Goal: Check status: Check status

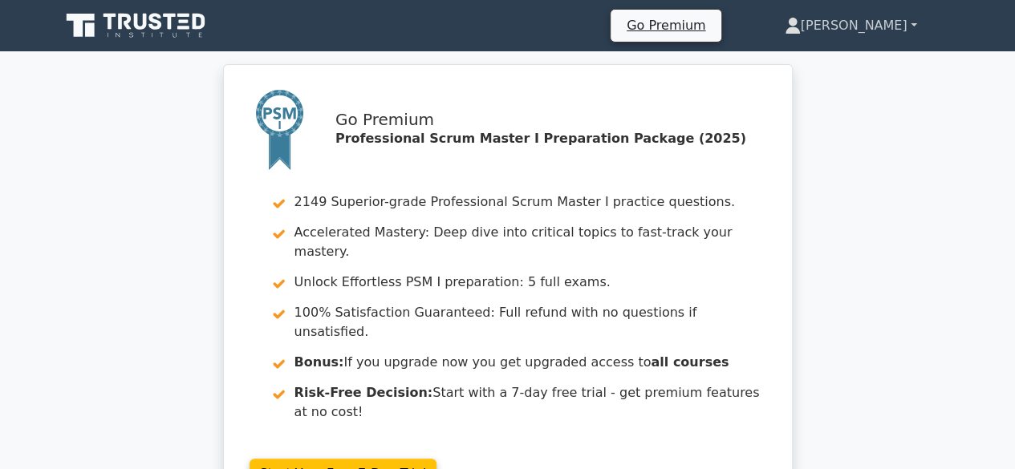
click at [909, 25] on link "[PERSON_NAME]" at bounding box center [850, 26] width 209 height 32
click at [915, 23] on link "[PERSON_NAME]" at bounding box center [850, 26] width 209 height 32
click at [883, 27] on link "[PERSON_NAME]" at bounding box center [850, 26] width 209 height 32
click at [886, 22] on link "[PERSON_NAME]" at bounding box center [850, 26] width 209 height 32
click at [912, 22] on link "[PERSON_NAME]" at bounding box center [850, 26] width 209 height 32
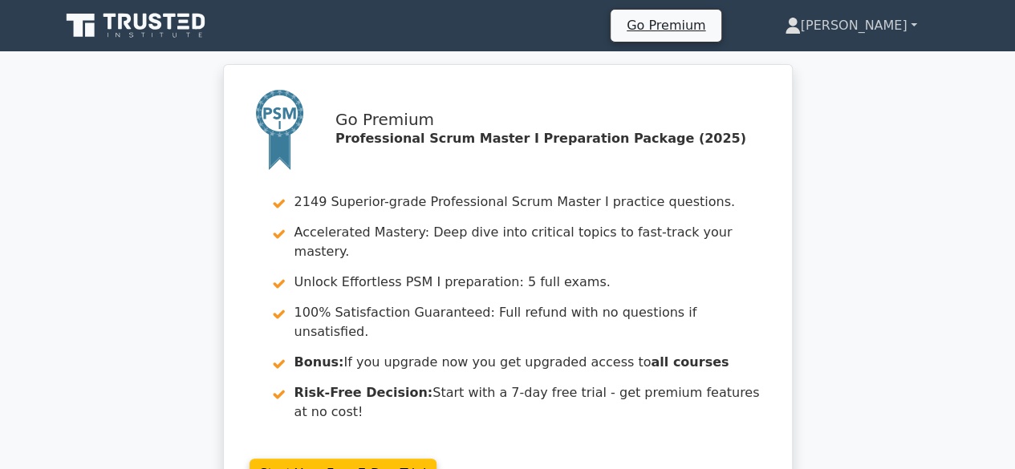
click at [913, 23] on link "[PERSON_NAME]" at bounding box center [850, 26] width 209 height 32
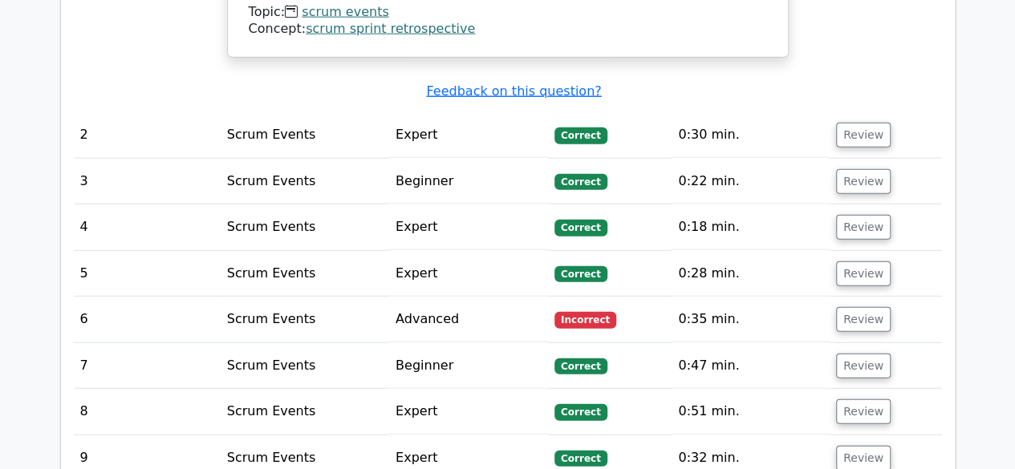
scroll to position [2006, 0]
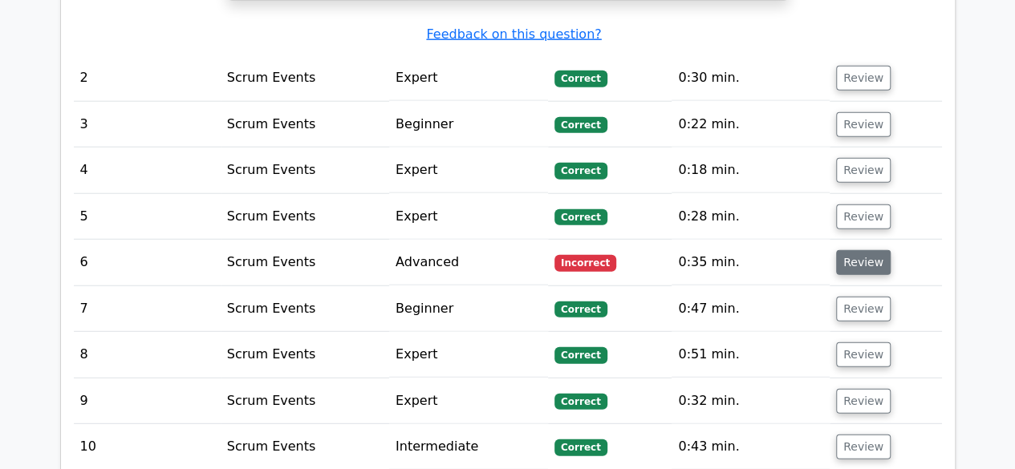
click at [860, 250] on button "Review" at bounding box center [863, 262] width 55 height 25
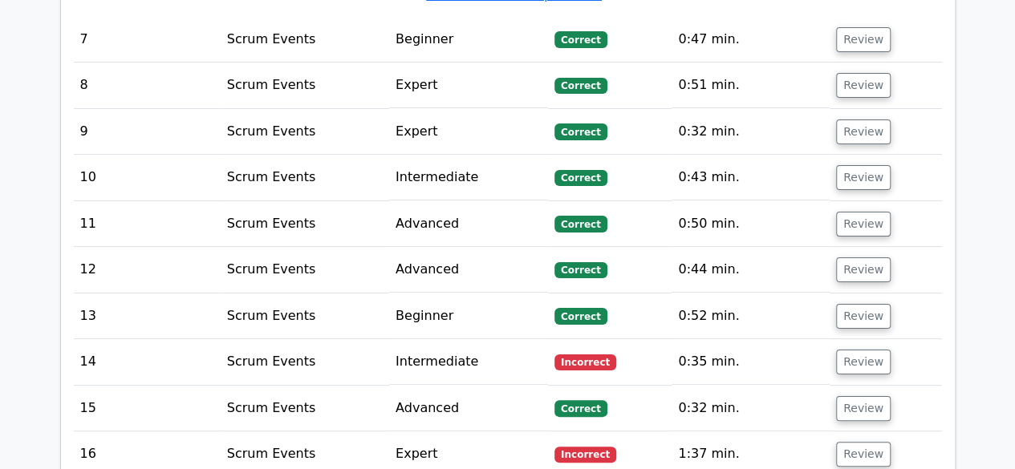
scroll to position [3129, 0]
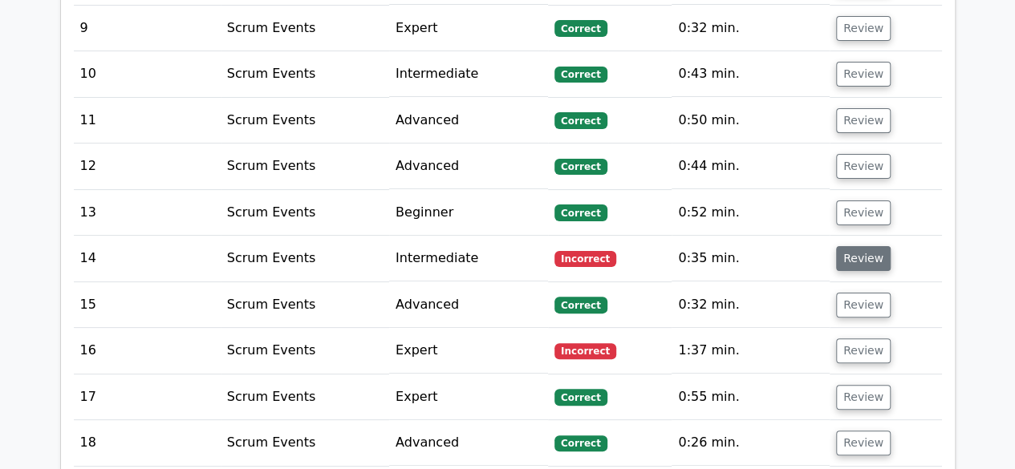
click at [853, 246] on button "Review" at bounding box center [863, 258] width 55 height 25
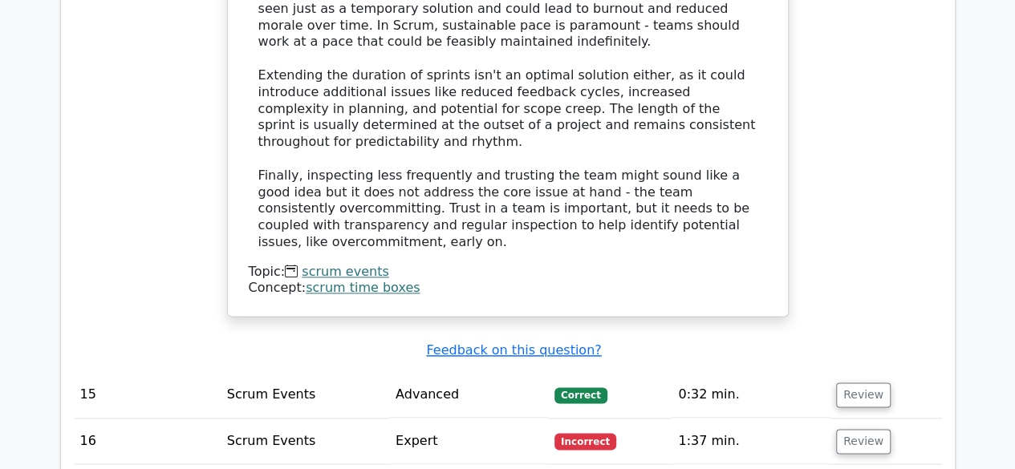
scroll to position [3932, 0]
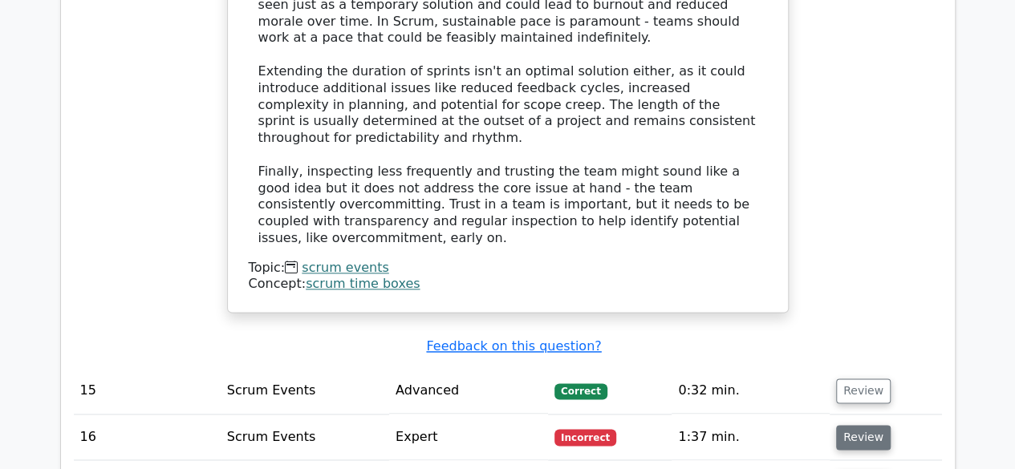
click at [870, 425] on button "Review" at bounding box center [863, 437] width 55 height 25
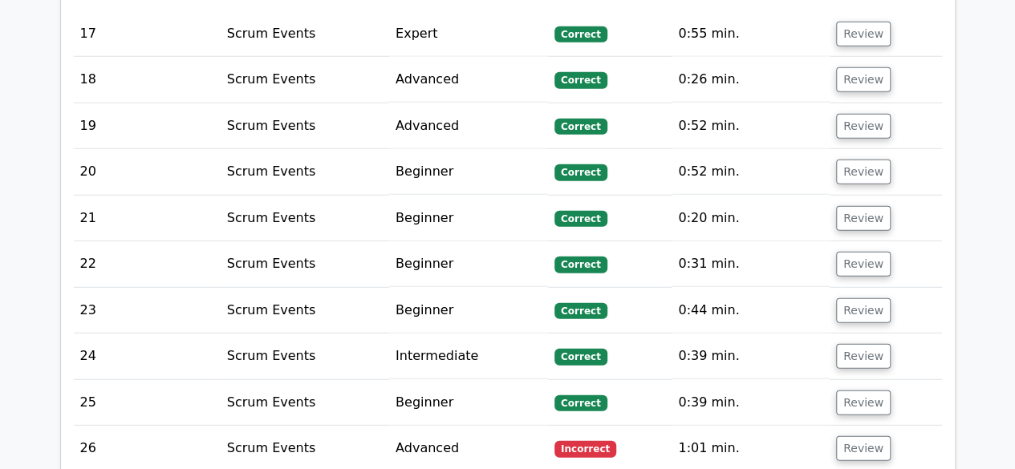
scroll to position [5216, 0]
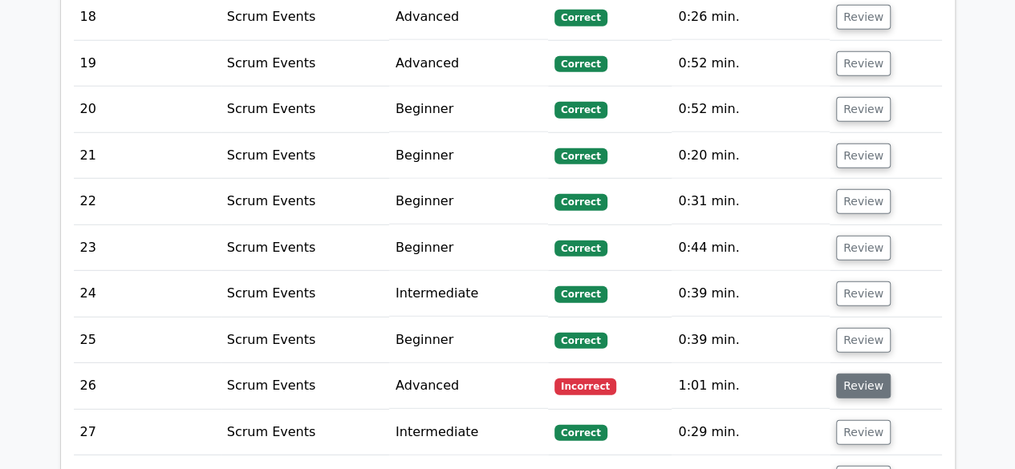
click at [854, 374] on button "Review" at bounding box center [863, 386] width 55 height 25
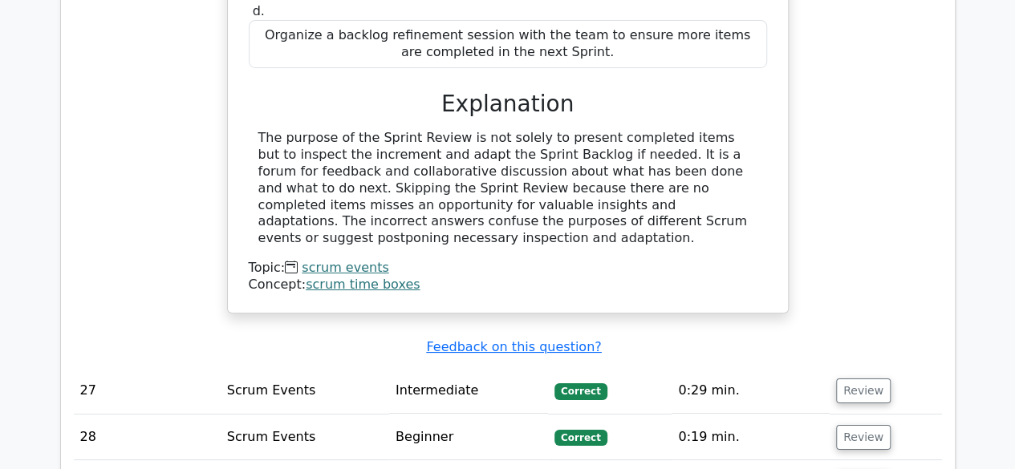
scroll to position [5938, 0]
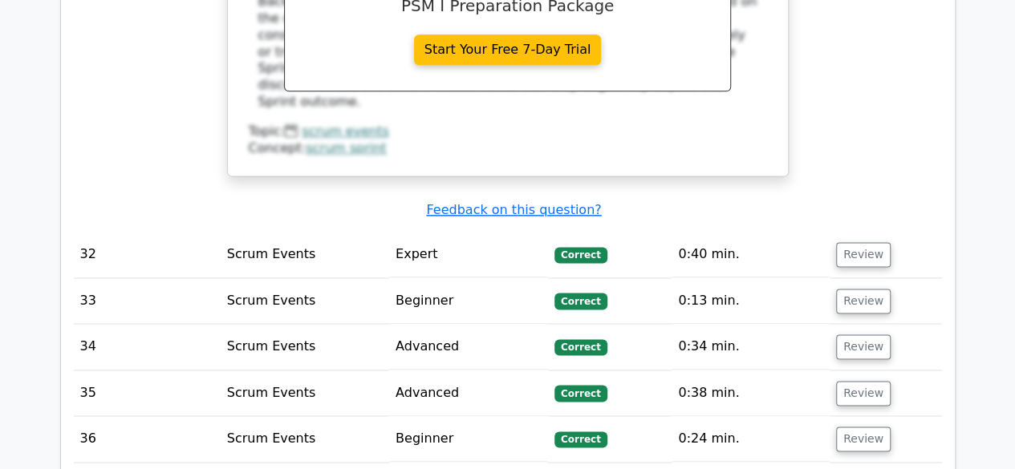
scroll to position [7061, 0]
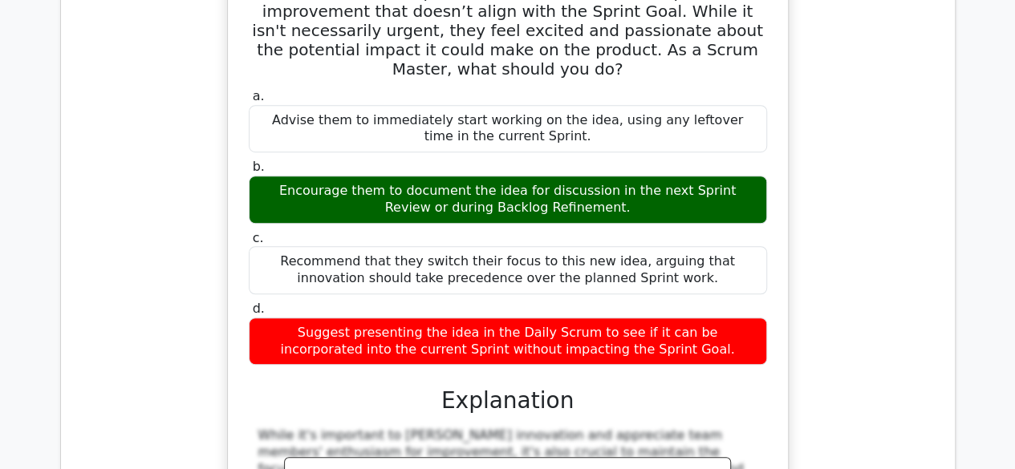
scroll to position [0, 0]
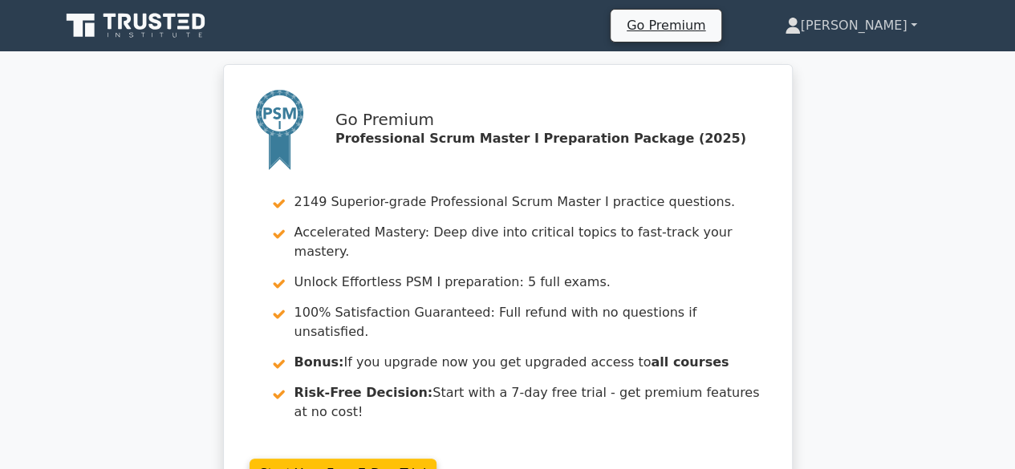
click at [915, 22] on link "[PERSON_NAME]" at bounding box center [850, 26] width 209 height 32
click at [876, 23] on link "[PERSON_NAME]" at bounding box center [850, 26] width 209 height 32
click at [893, 23] on link "[PERSON_NAME]" at bounding box center [850, 26] width 209 height 32
click at [801, 23] on icon at bounding box center [793, 26] width 16 height 16
click at [908, 25] on link "[PERSON_NAME]" at bounding box center [850, 26] width 209 height 32
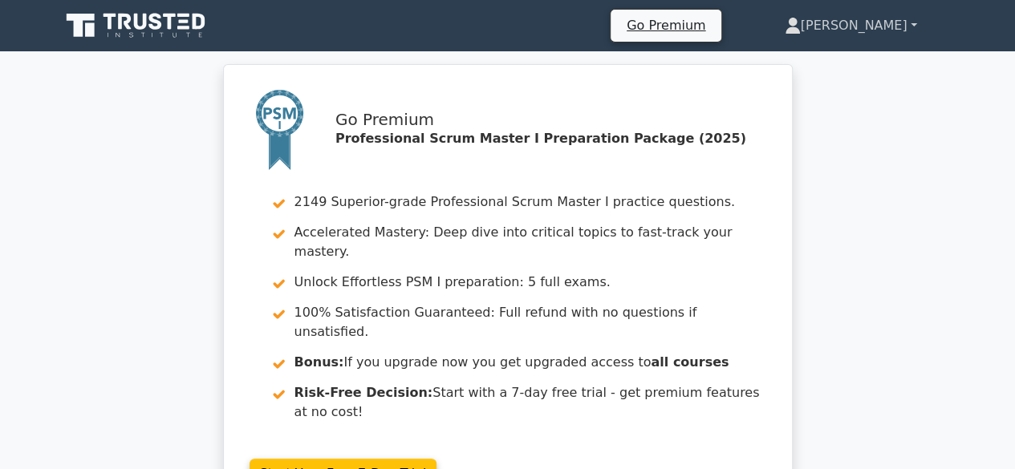
click at [879, 23] on link "[PERSON_NAME]" at bounding box center [850, 26] width 209 height 32
click at [899, 28] on link "[PERSON_NAME]" at bounding box center [850, 26] width 209 height 32
click at [887, 22] on link "[PERSON_NAME]" at bounding box center [850, 26] width 209 height 32
click at [902, 28] on link "[PERSON_NAME]" at bounding box center [850, 26] width 209 height 32
click at [879, 23] on link "[PERSON_NAME]" at bounding box center [850, 26] width 209 height 32
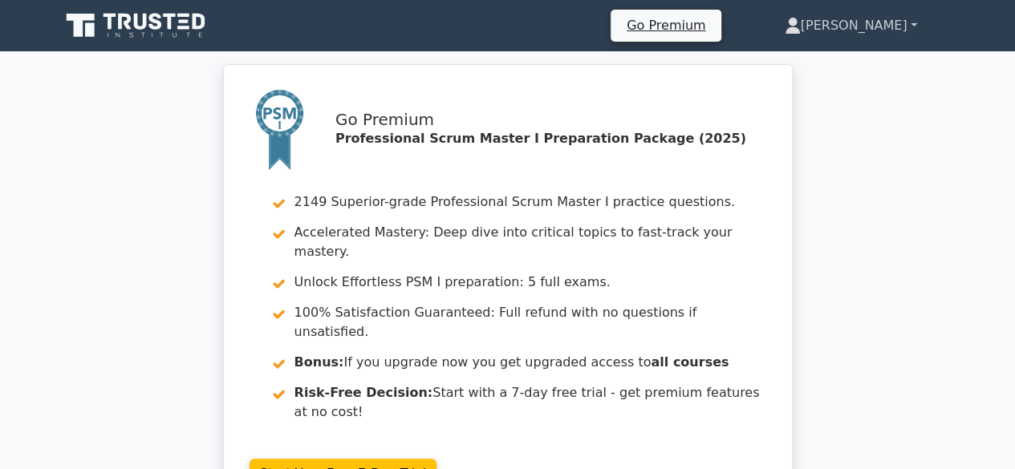
click at [891, 22] on link "[PERSON_NAME]" at bounding box center [850, 26] width 209 height 32
click at [904, 25] on link "[PERSON_NAME]" at bounding box center [850, 26] width 209 height 32
click at [873, 25] on link "[PERSON_NAME]" at bounding box center [850, 26] width 209 height 32
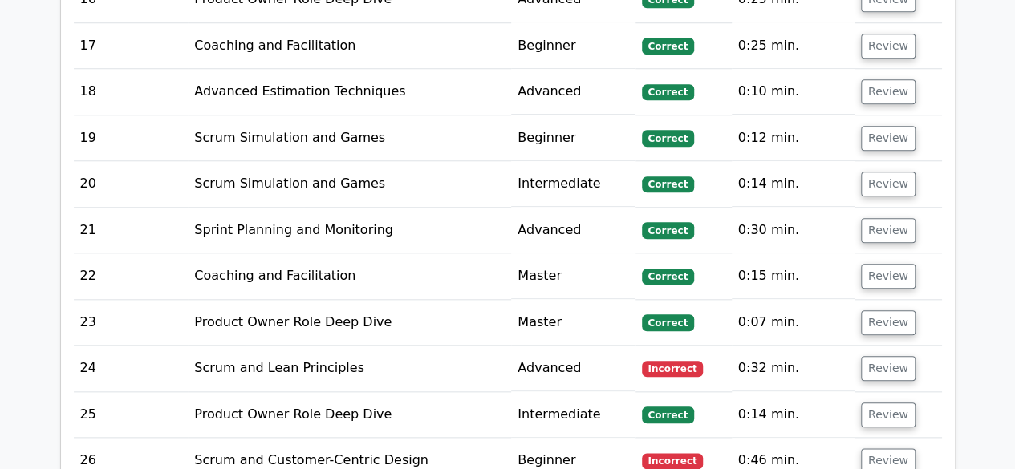
scroll to position [3771, 0]
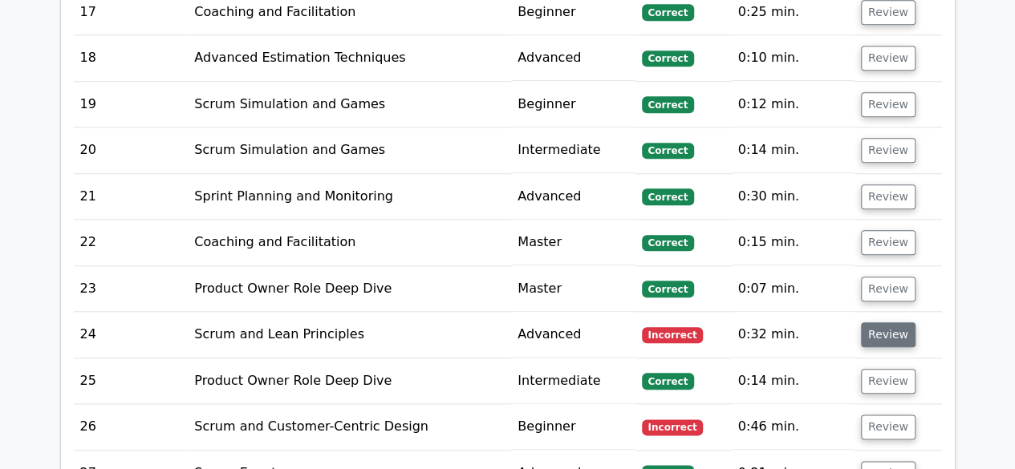
click at [883, 323] on button "Review" at bounding box center [888, 335] width 55 height 25
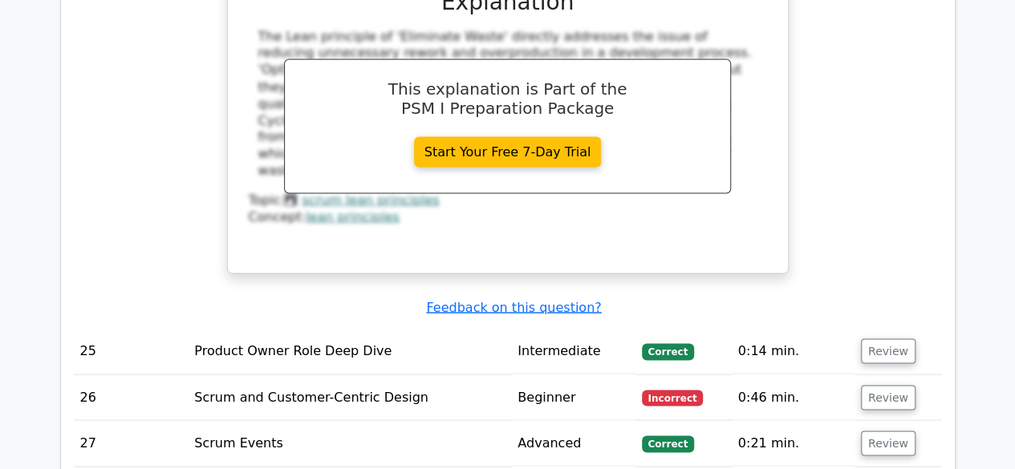
scroll to position [4494, 0]
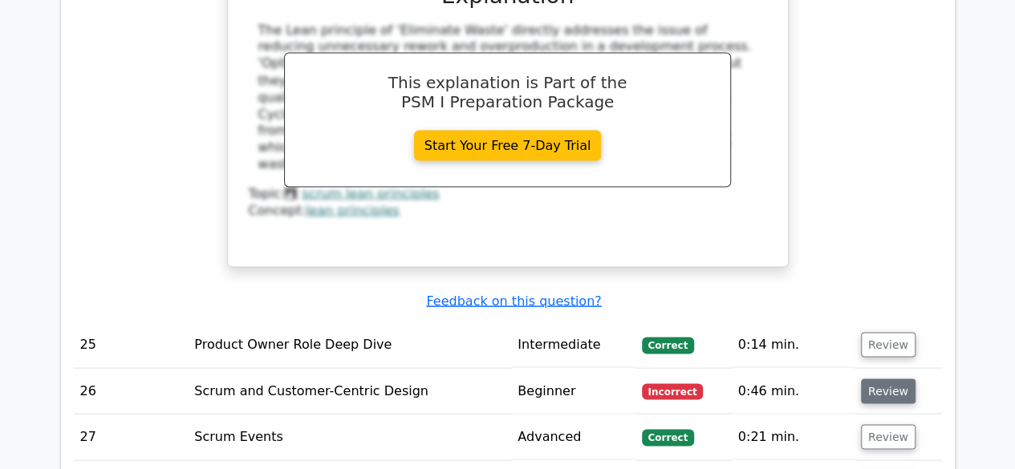
click at [899, 379] on button "Review" at bounding box center [888, 391] width 55 height 25
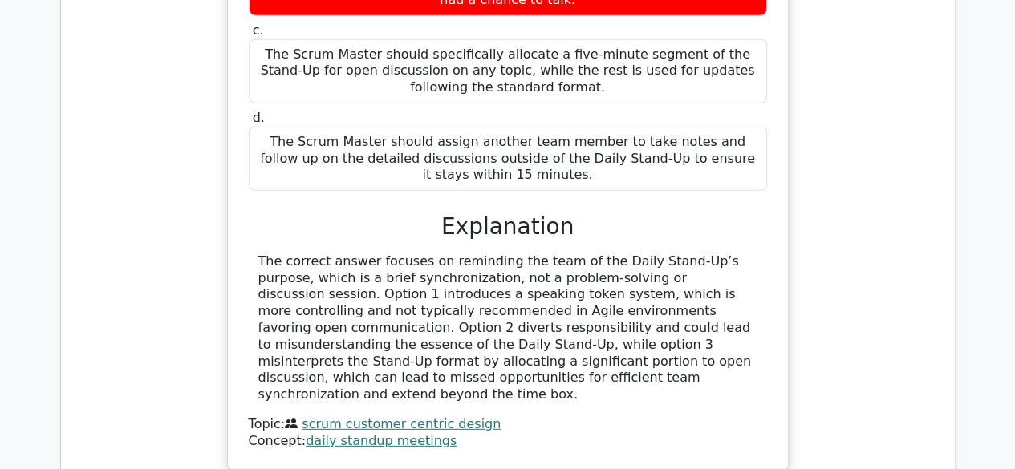
scroll to position [5376, 0]
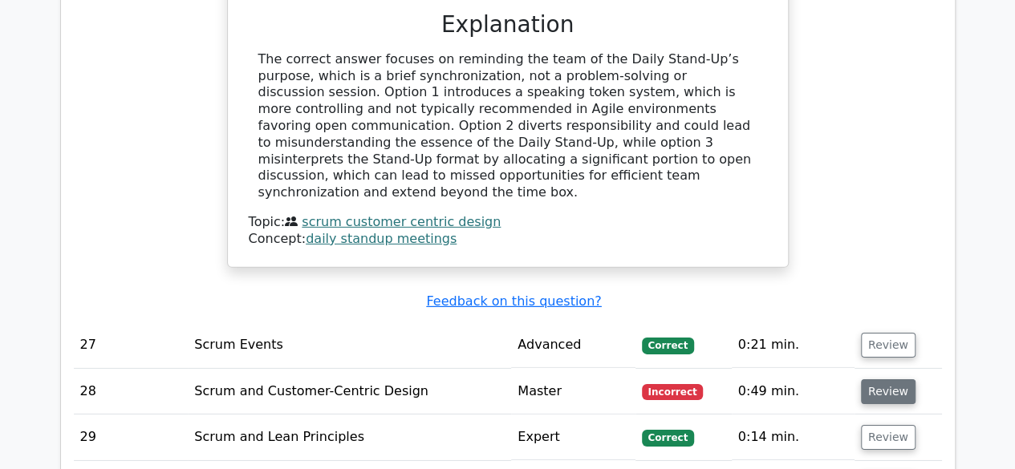
click at [894, 380] on button "Review" at bounding box center [888, 392] width 55 height 25
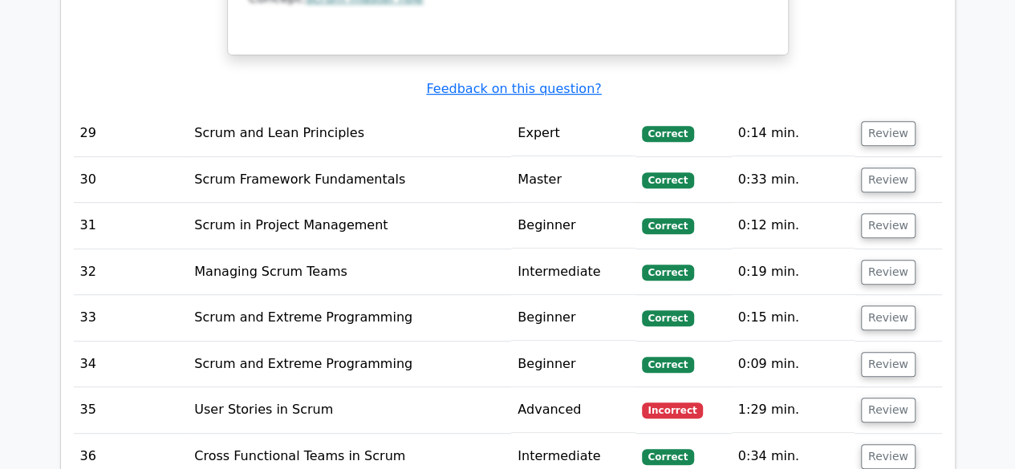
scroll to position [6419, 0]
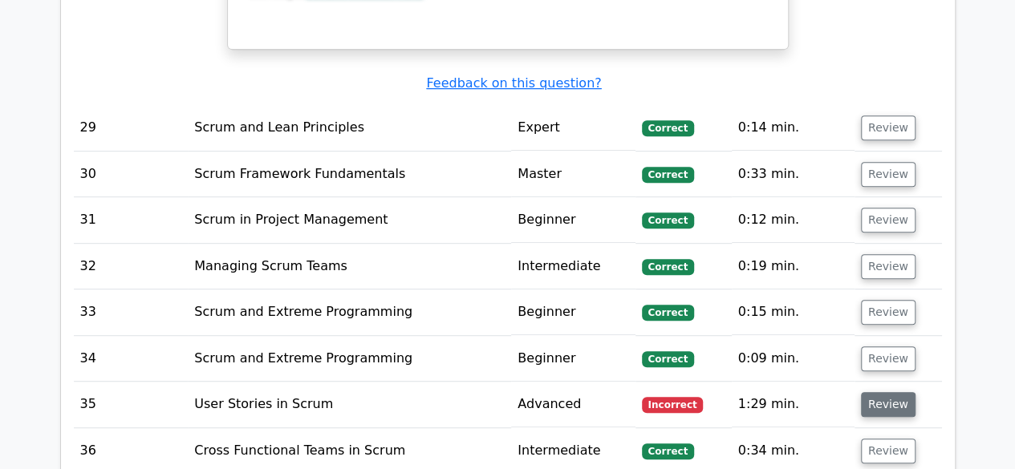
click at [892, 392] on button "Review" at bounding box center [888, 404] width 55 height 25
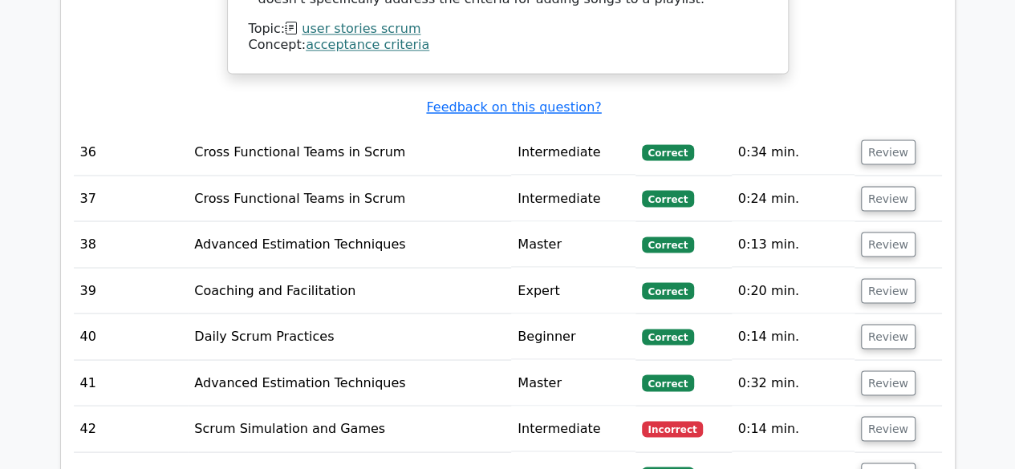
scroll to position [7463, 0]
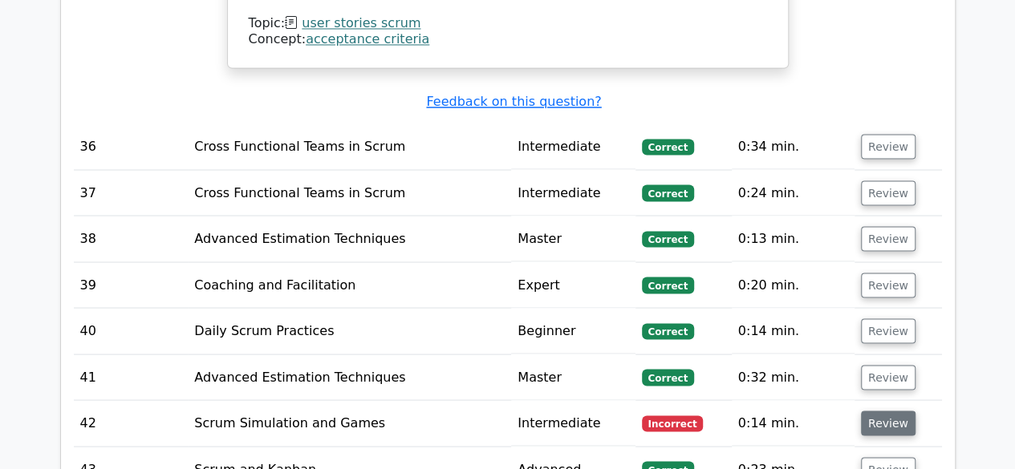
click at [890, 411] on button "Review" at bounding box center [888, 423] width 55 height 25
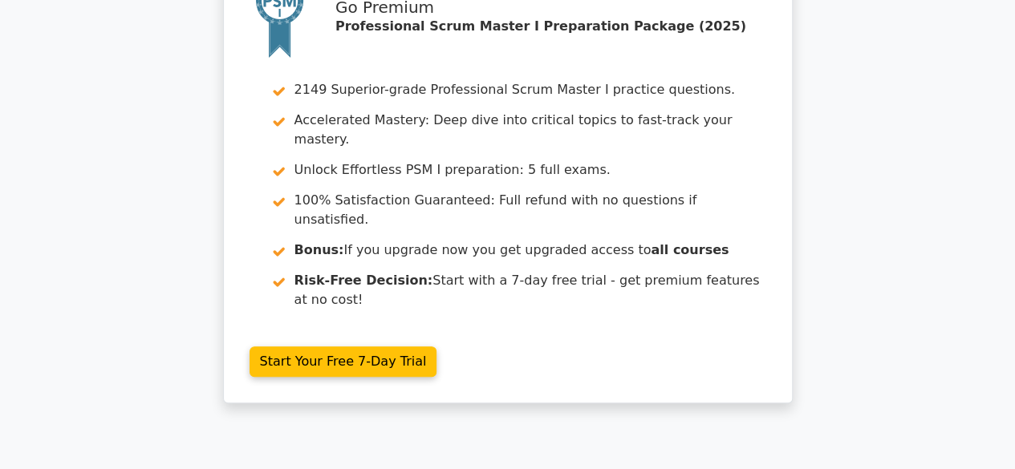
scroll to position [0, 0]
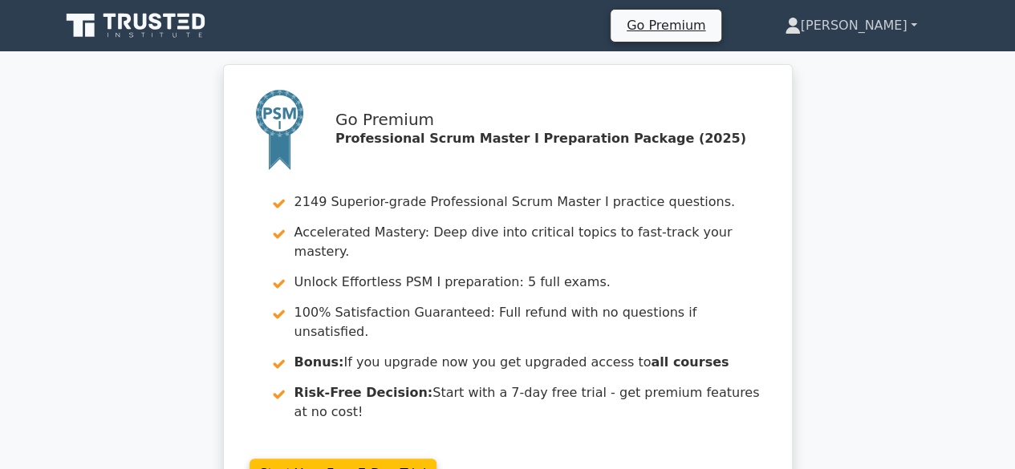
click at [902, 22] on link "[PERSON_NAME]" at bounding box center [850, 26] width 209 height 32
click at [910, 25] on link "[PERSON_NAME]" at bounding box center [850, 26] width 209 height 32
click at [913, 23] on link "[PERSON_NAME]" at bounding box center [850, 26] width 209 height 32
click at [900, 20] on link "[PERSON_NAME]" at bounding box center [850, 26] width 209 height 32
click at [871, 23] on link "[PERSON_NAME]" at bounding box center [850, 26] width 209 height 32
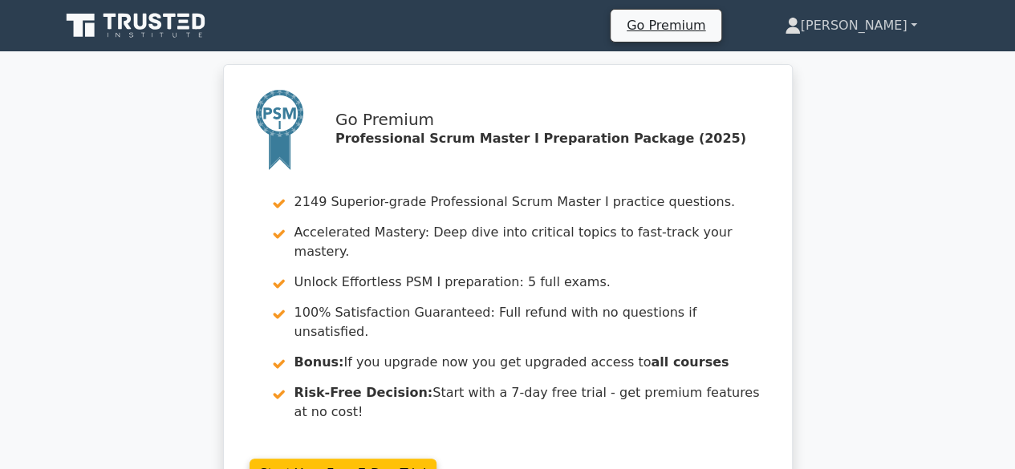
click at [801, 27] on icon at bounding box center [793, 26] width 16 height 16
click at [910, 22] on link "[PERSON_NAME]" at bounding box center [850, 26] width 209 height 32
click at [875, 24] on link "[PERSON_NAME]" at bounding box center [850, 26] width 209 height 32
click at [797, 22] on icon at bounding box center [792, 22] width 9 height 9
click at [912, 25] on link "[PERSON_NAME]" at bounding box center [850, 26] width 209 height 32
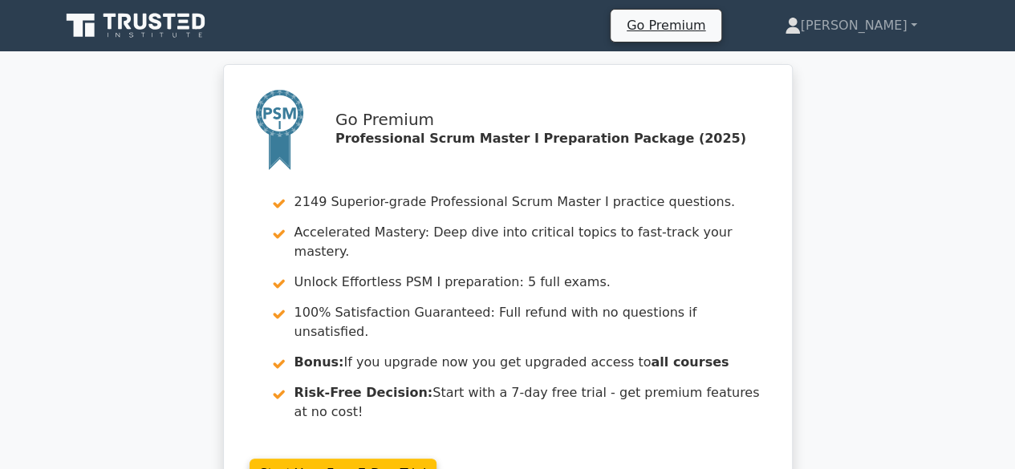
click at [1013, 103] on div "Go Premium Professional Scrum Master I Preparation Package (2025) 2149 Superior…" at bounding box center [507, 299] width 1015 height 471
click at [876, 20] on link "[PERSON_NAME]" at bounding box center [850, 26] width 209 height 32
click at [913, 23] on link "[PERSON_NAME]" at bounding box center [850, 26] width 209 height 32
click at [883, 27] on link "[PERSON_NAME]" at bounding box center [850, 26] width 209 height 32
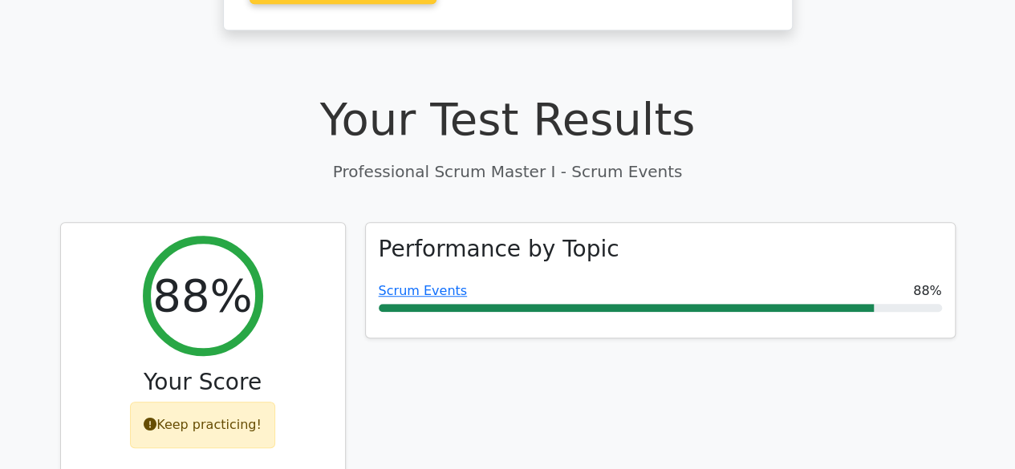
scroll to position [562, 0]
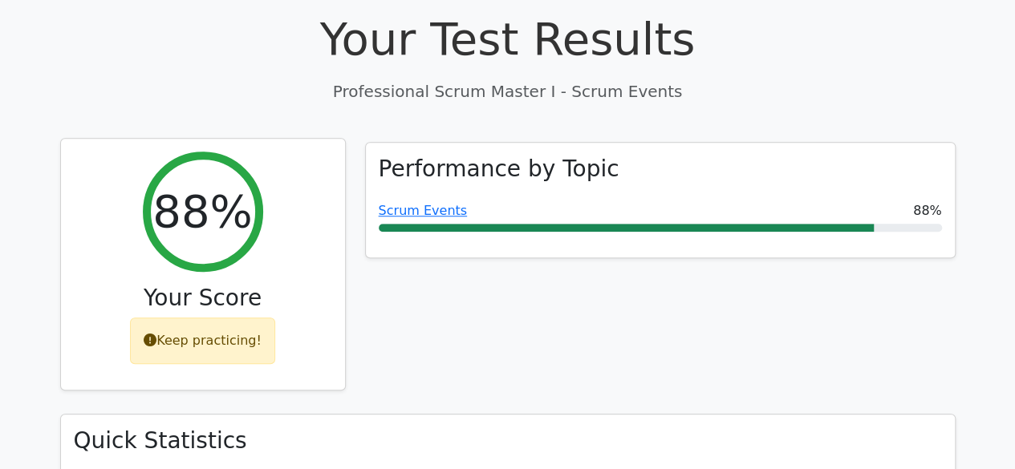
click at [193, 318] on div "Keep practicing!" at bounding box center [202, 341] width 145 height 47
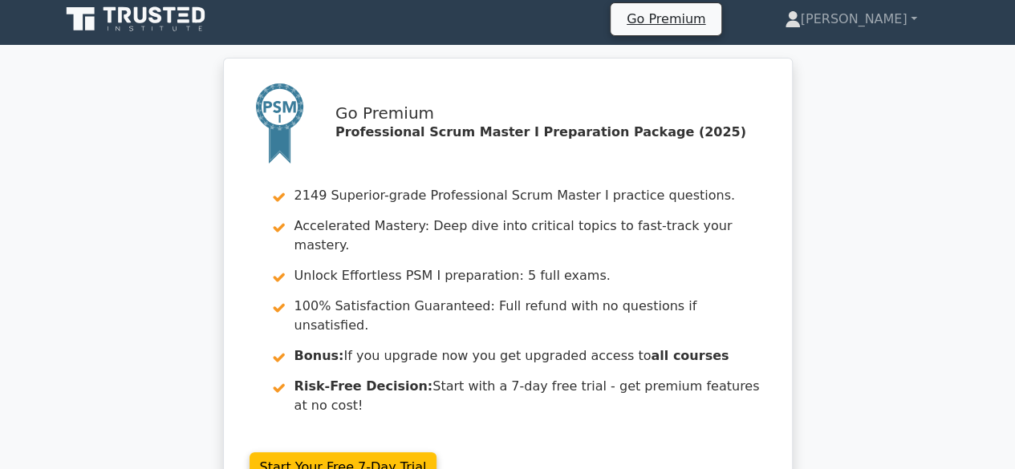
scroll to position [0, 0]
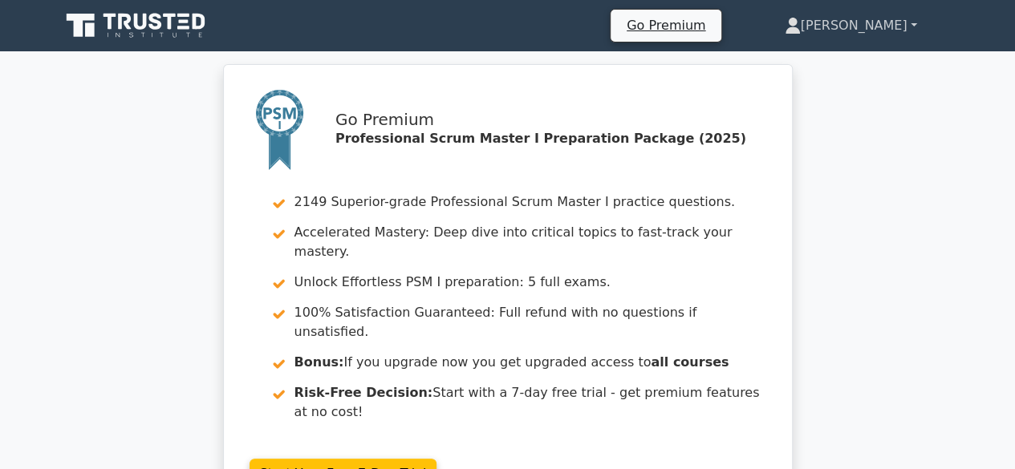
click at [904, 23] on link "[PERSON_NAME]" at bounding box center [850, 26] width 209 height 32
click at [915, 23] on link "[PERSON_NAME]" at bounding box center [850, 26] width 209 height 32
click at [904, 23] on link "[PERSON_NAME]" at bounding box center [850, 26] width 209 height 32
click at [915, 25] on link "[PERSON_NAME]" at bounding box center [850, 26] width 209 height 32
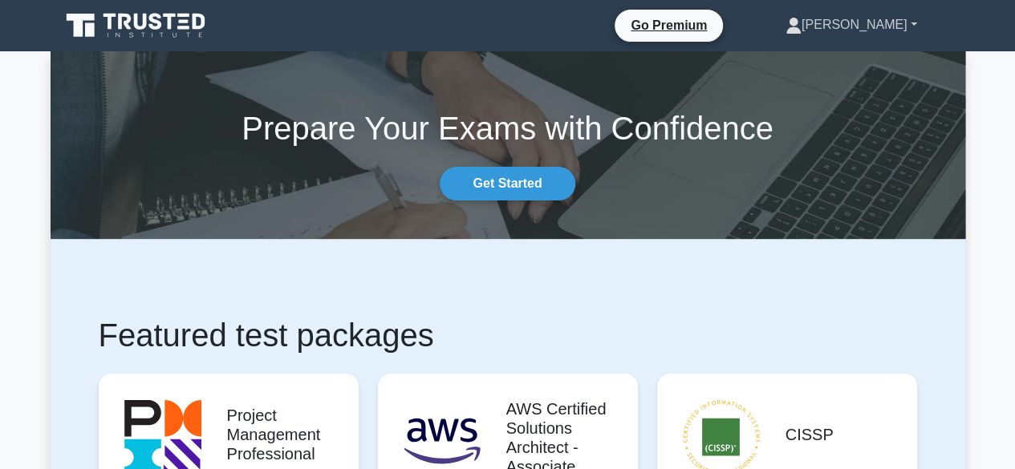
click at [887, 26] on link "[PERSON_NAME]" at bounding box center [851, 25] width 209 height 32
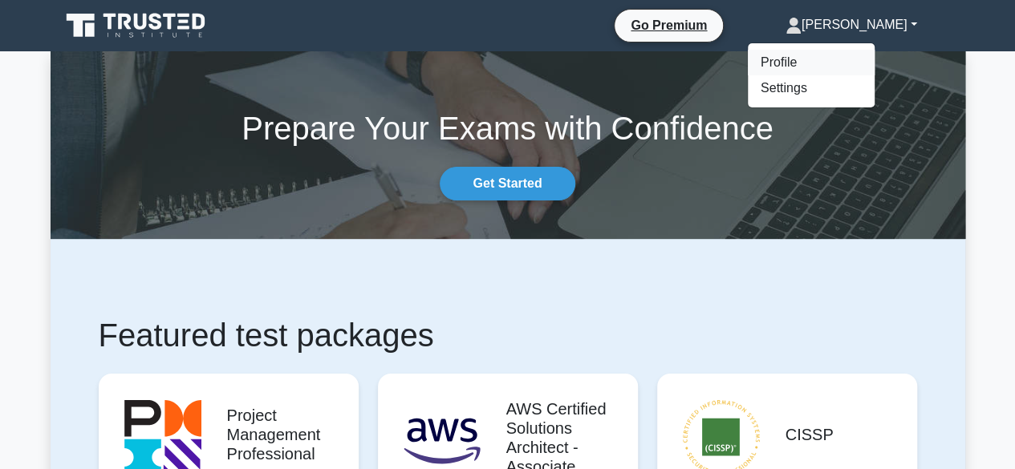
click at [857, 65] on link "Profile" at bounding box center [811, 63] width 127 height 26
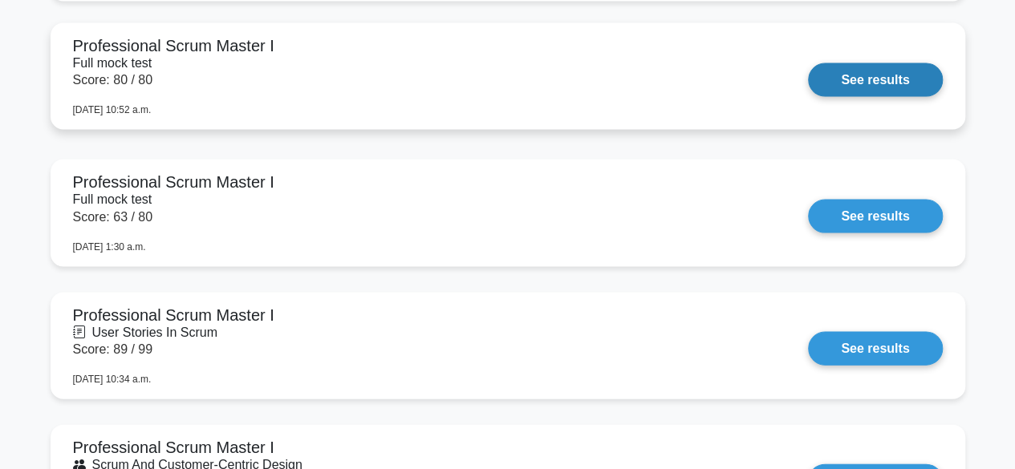
scroll to position [1605, 0]
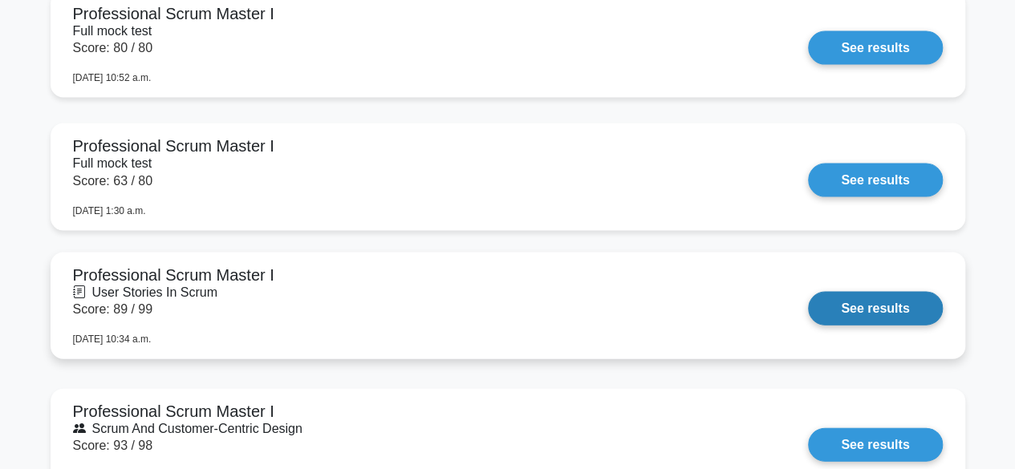
click at [844, 309] on link "See results" at bounding box center [875, 309] width 134 height 34
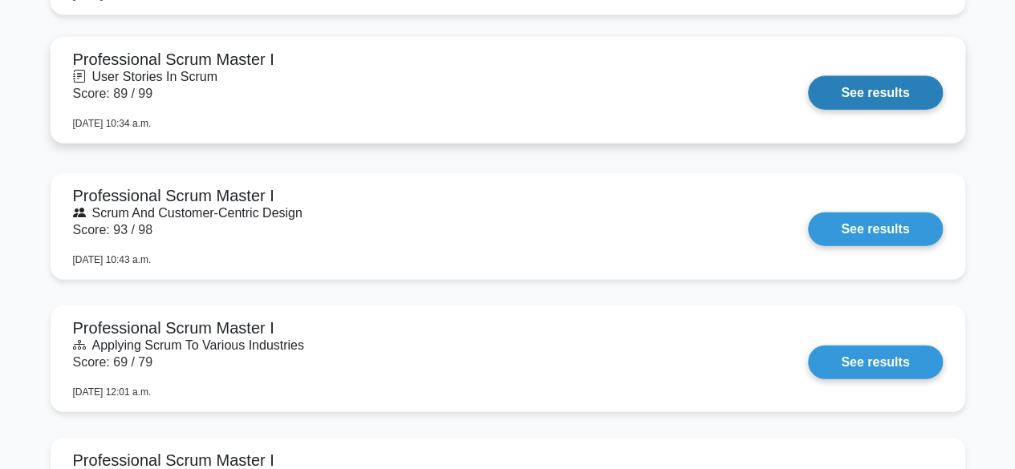
scroll to position [1846, 0]
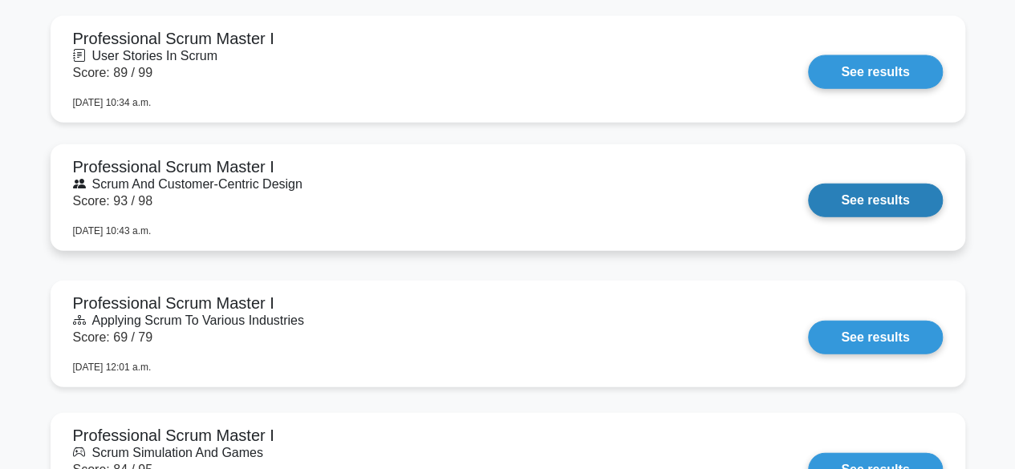
click at [858, 203] on link "See results" at bounding box center [875, 201] width 134 height 34
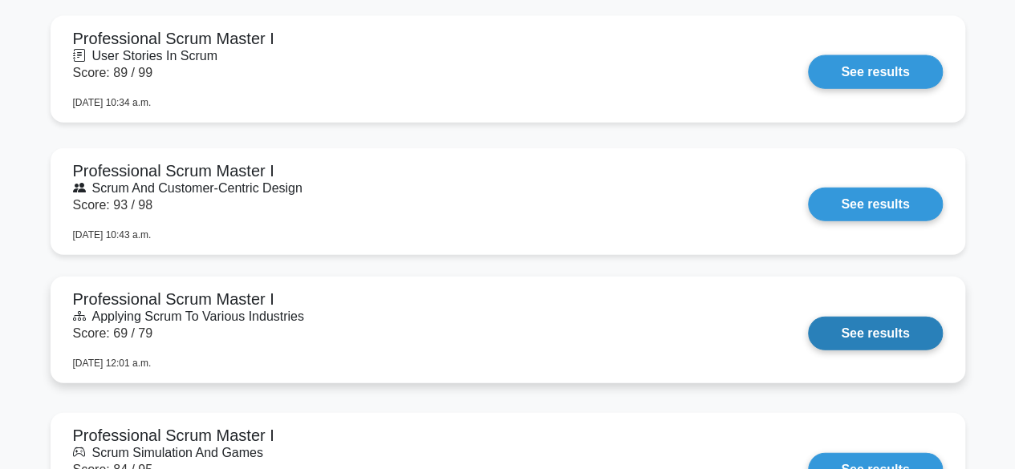
click at [875, 329] on link "See results" at bounding box center [875, 334] width 134 height 34
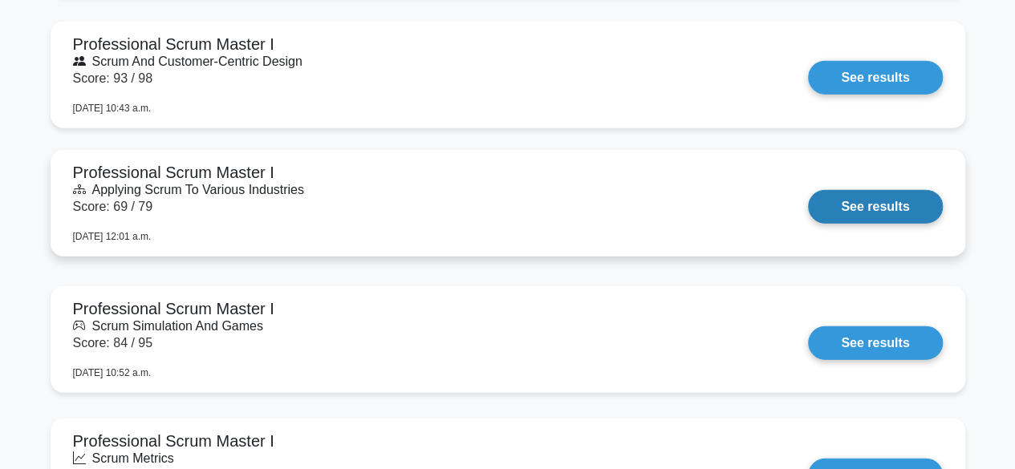
scroll to position [2006, 0]
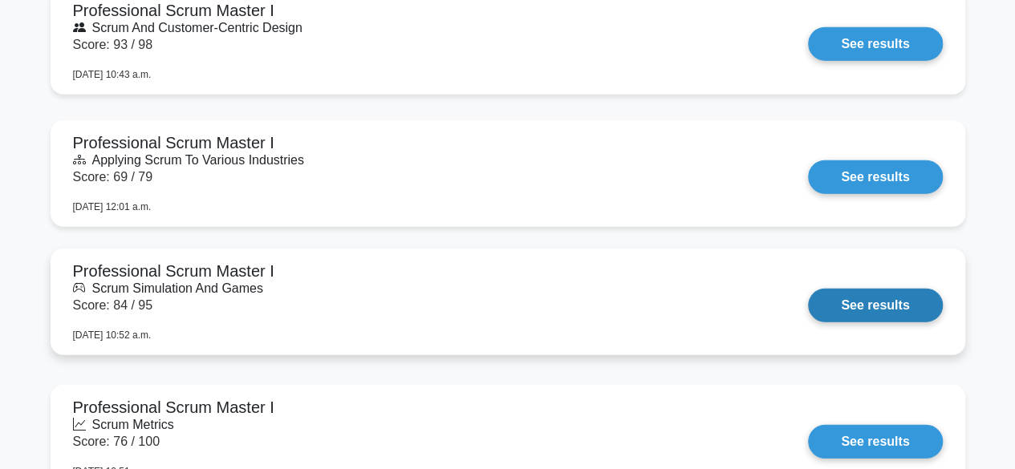
click at [868, 303] on link "See results" at bounding box center [875, 306] width 134 height 34
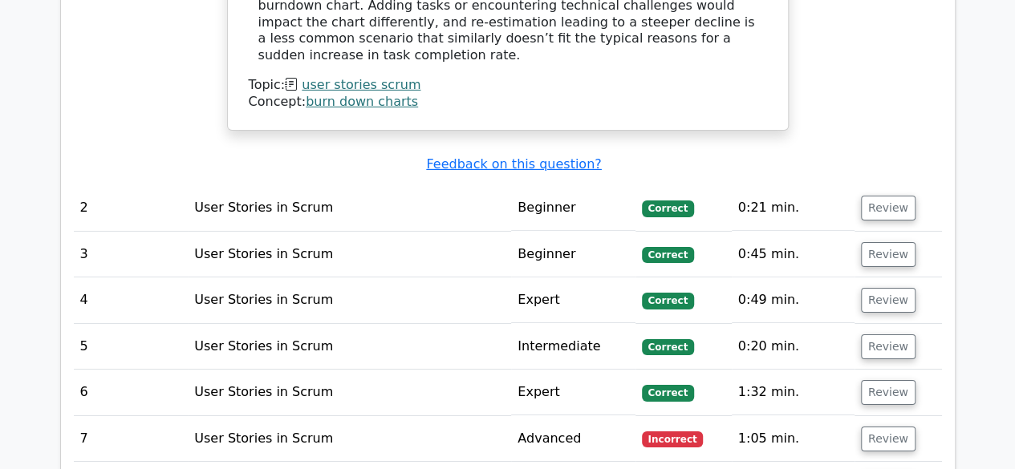
scroll to position [2648, 0]
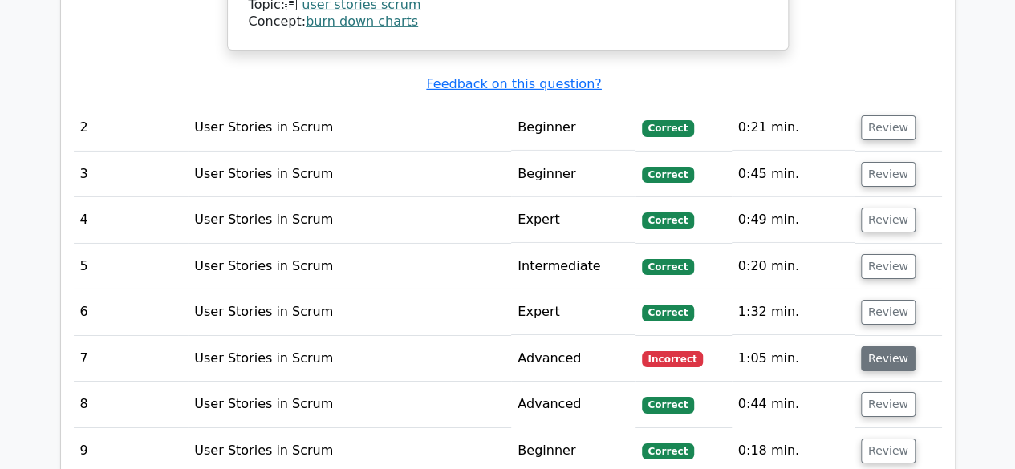
click at [879, 347] on button "Review" at bounding box center [888, 359] width 55 height 25
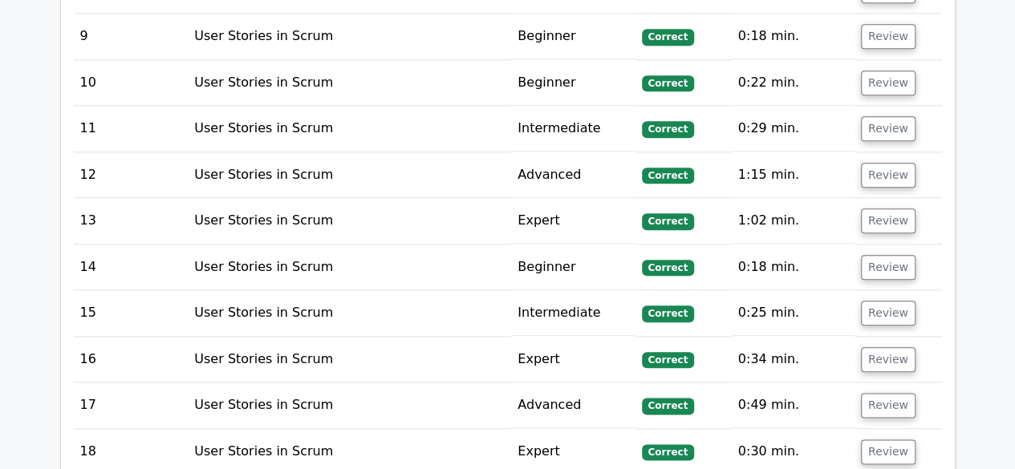
scroll to position [3852, 0]
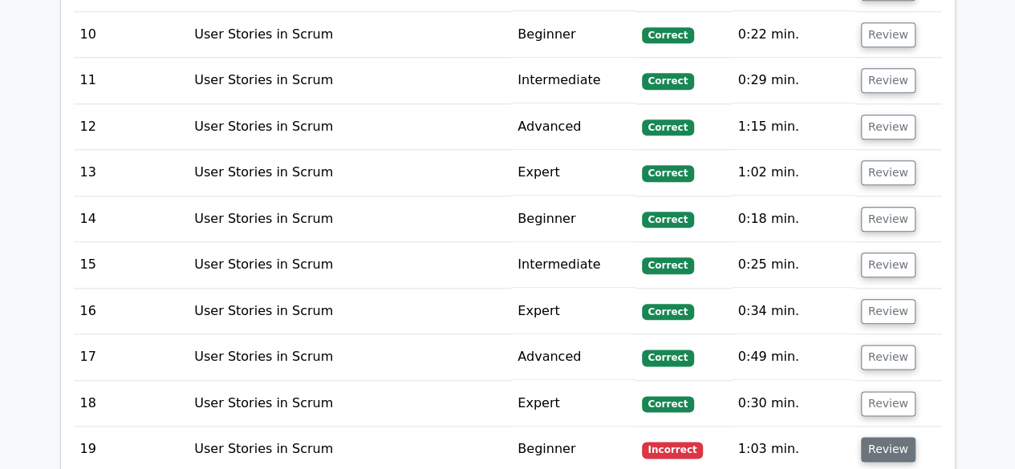
click at [876, 437] on button "Review" at bounding box center [888, 449] width 55 height 25
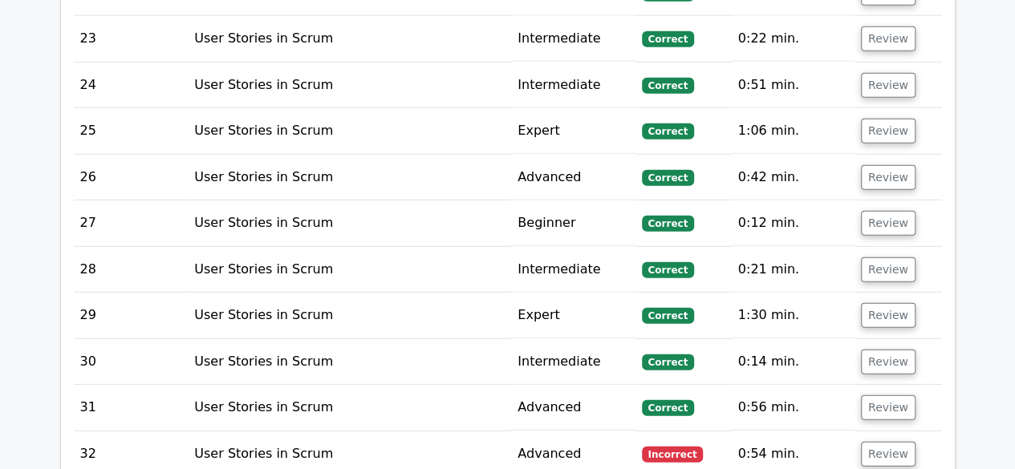
scroll to position [5296, 0]
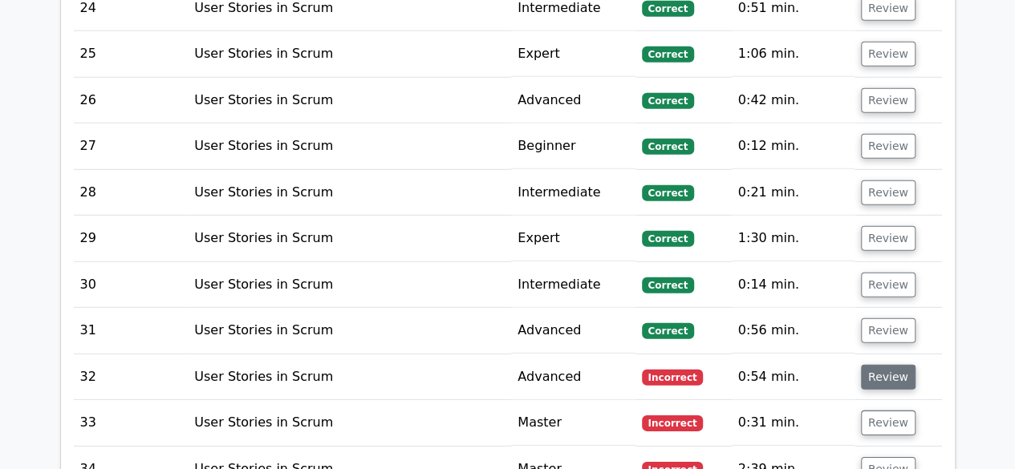
click at [864, 365] on button "Review" at bounding box center [888, 377] width 55 height 25
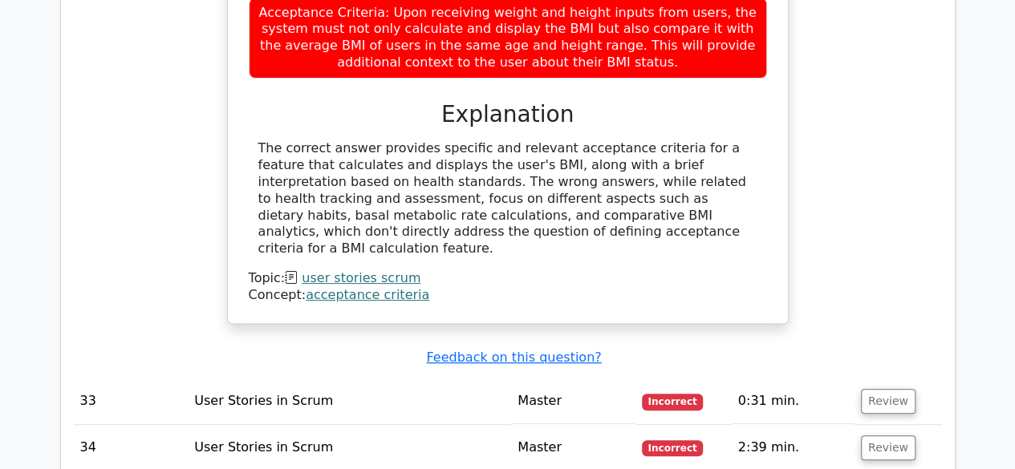
scroll to position [6179, 0]
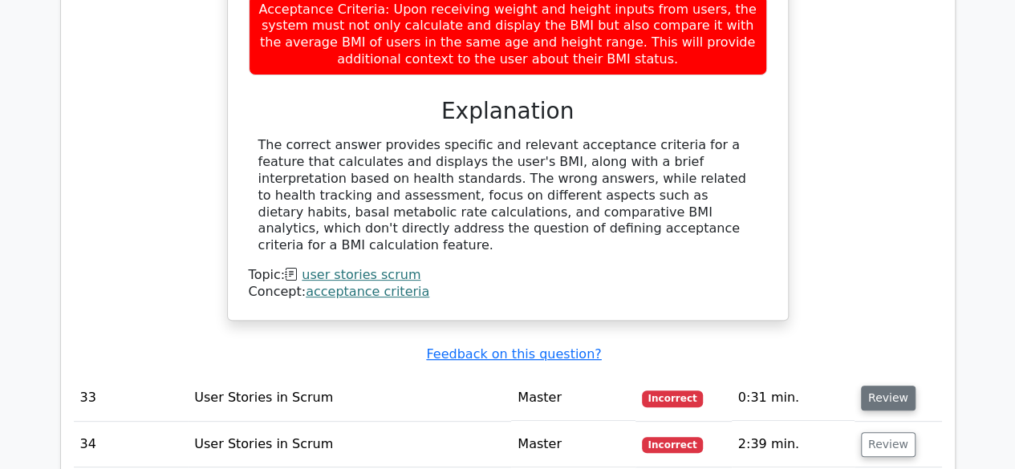
click at [899, 386] on button "Review" at bounding box center [888, 398] width 55 height 25
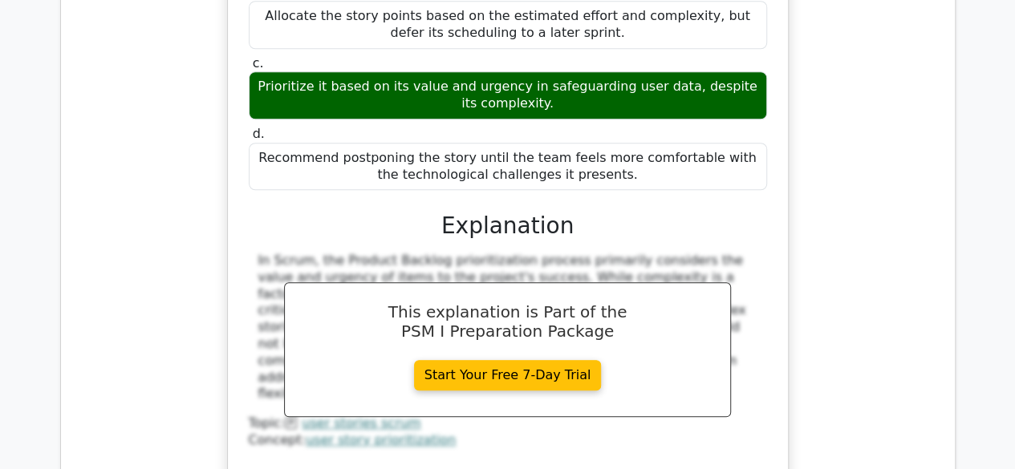
scroll to position [6821, 0]
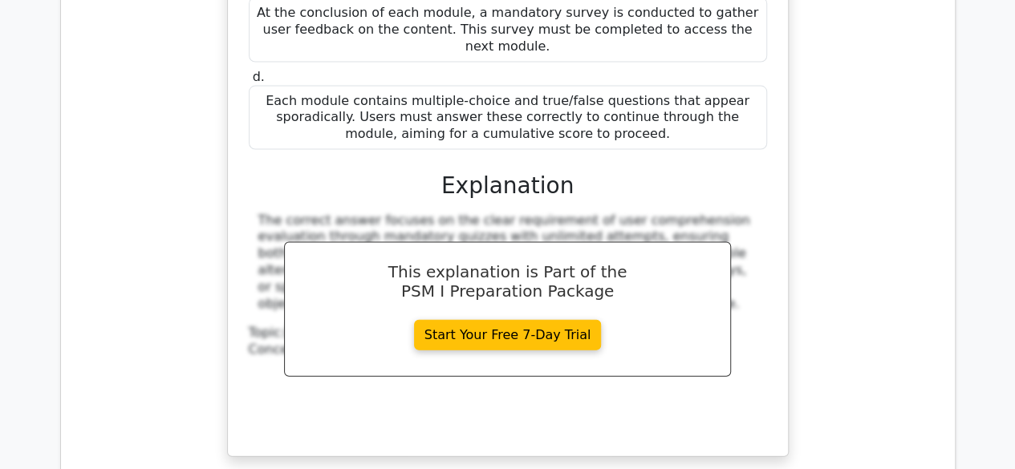
scroll to position [7784, 0]
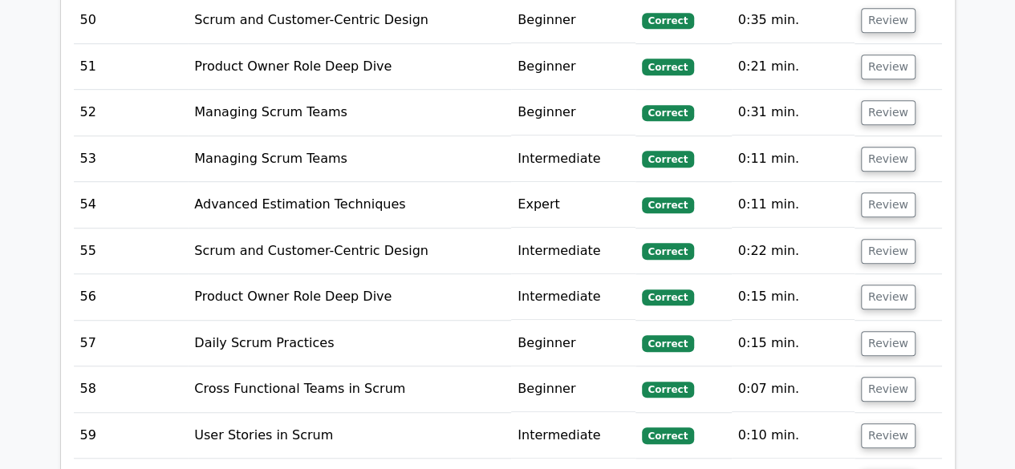
scroll to position [9629, 0]
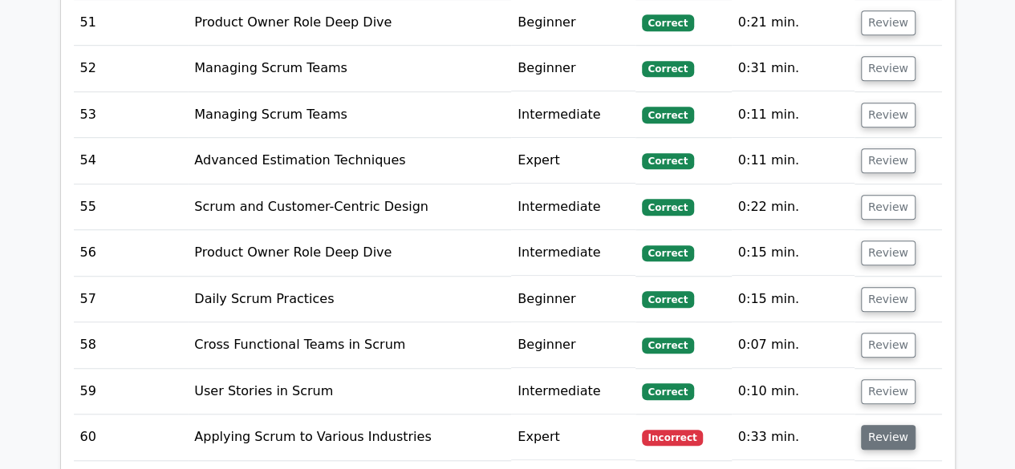
click at [893, 425] on button "Review" at bounding box center [888, 437] width 55 height 25
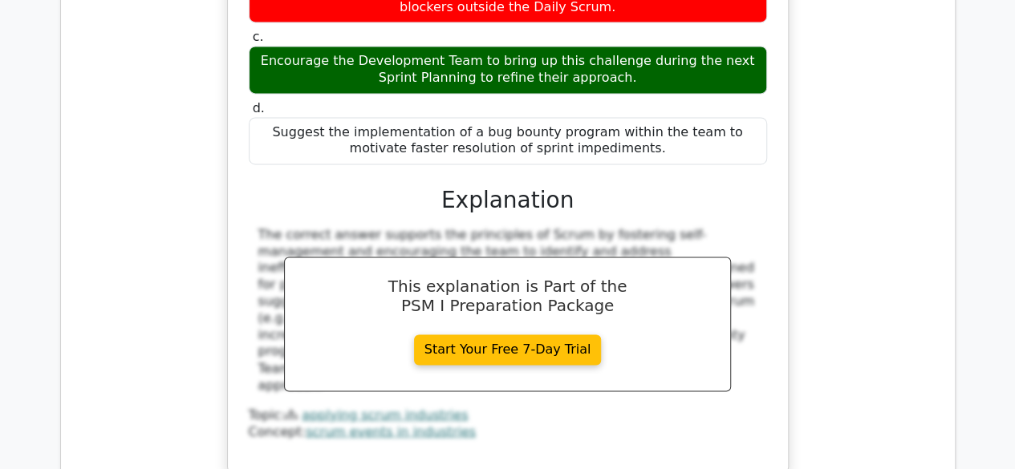
scroll to position [10271, 0]
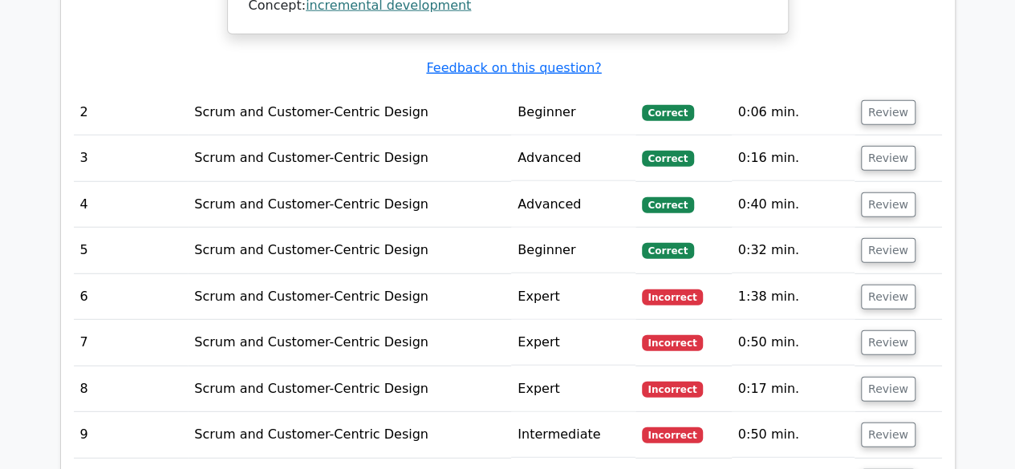
scroll to position [2086, 0]
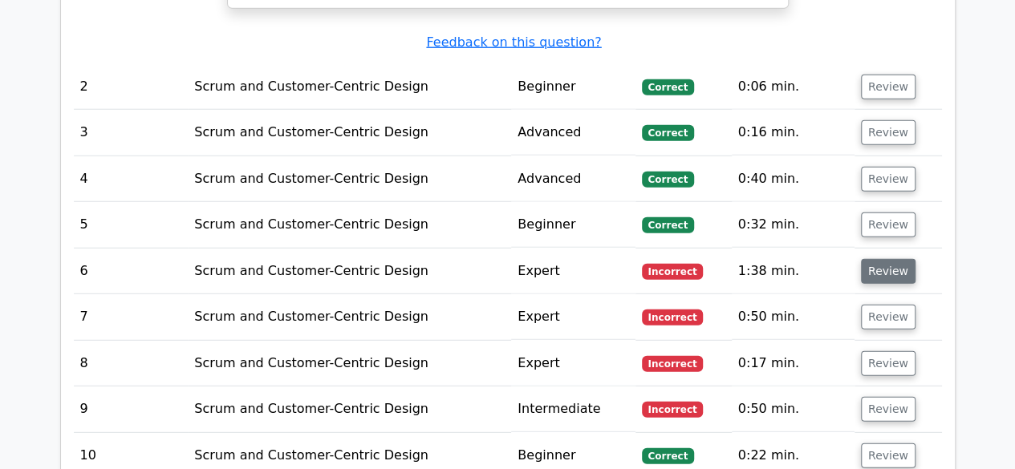
click at [896, 259] on button "Review" at bounding box center [888, 271] width 55 height 25
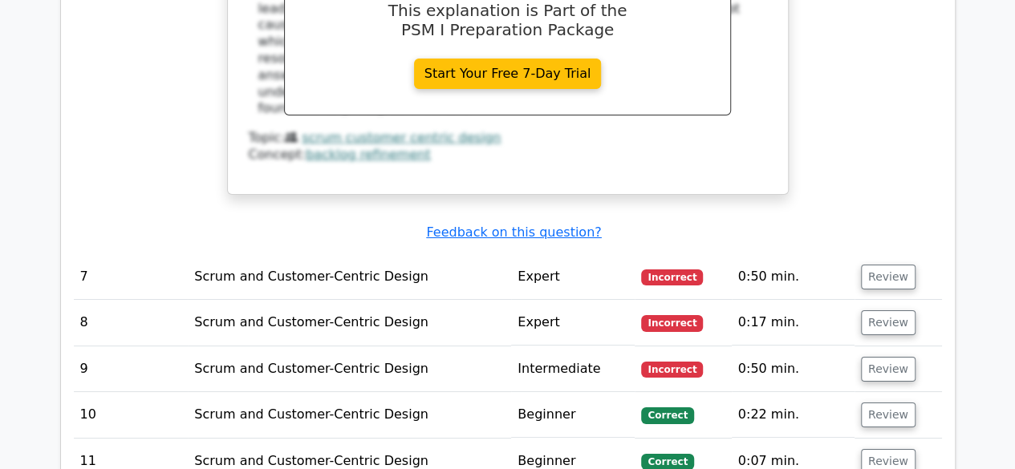
scroll to position [2889, 0]
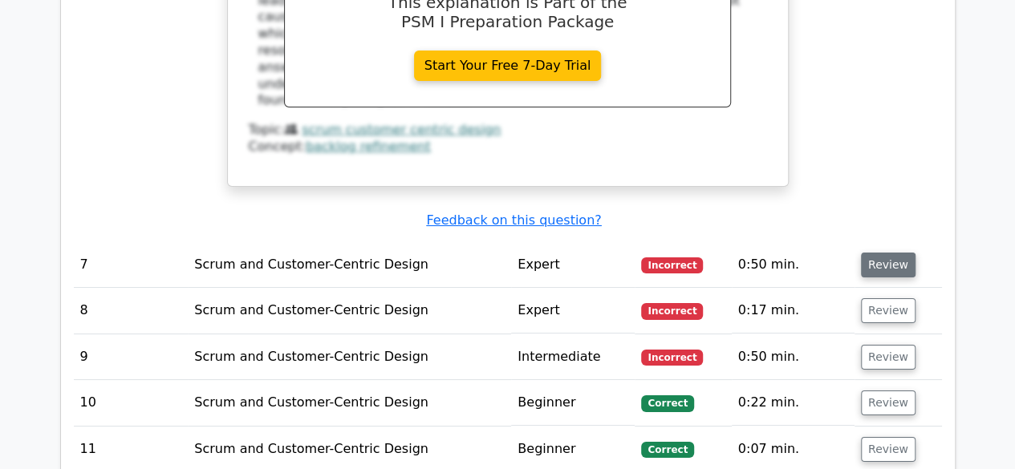
click at [894, 253] on button "Review" at bounding box center [888, 265] width 55 height 25
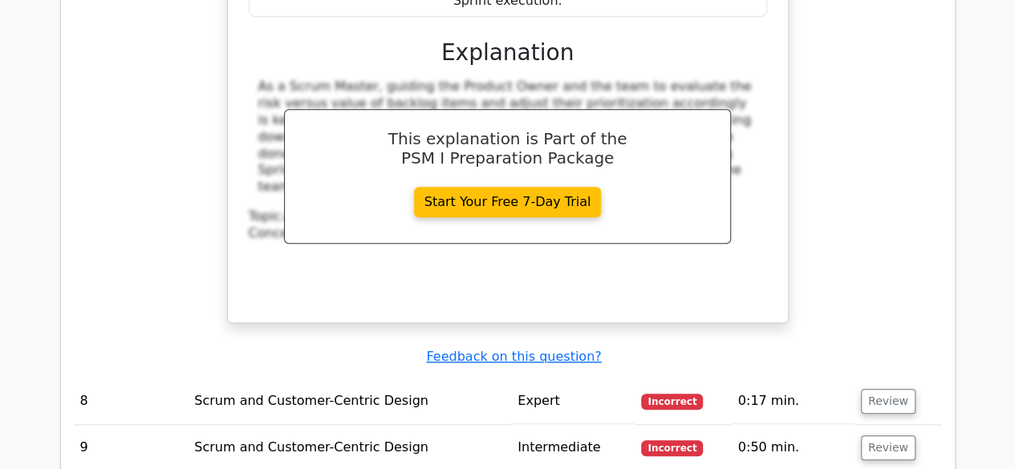
scroll to position [3611, 0]
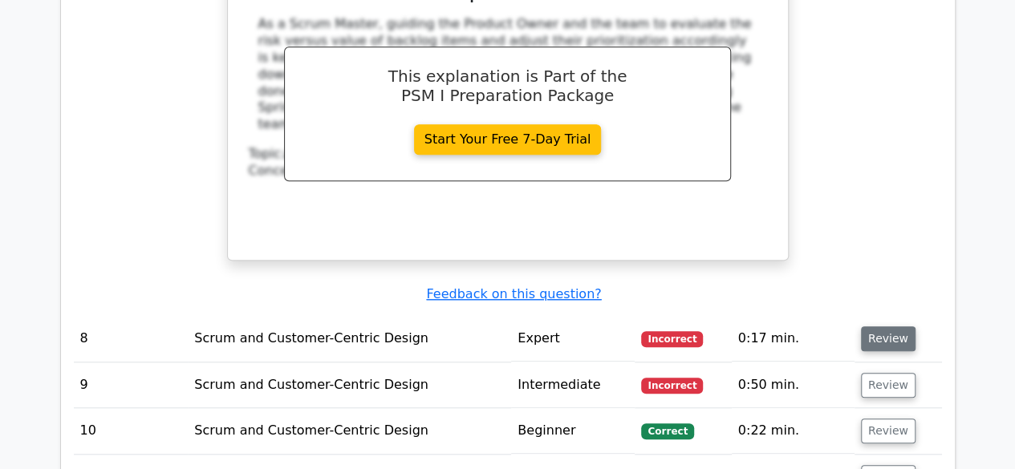
click at [878, 327] on button "Review" at bounding box center [888, 339] width 55 height 25
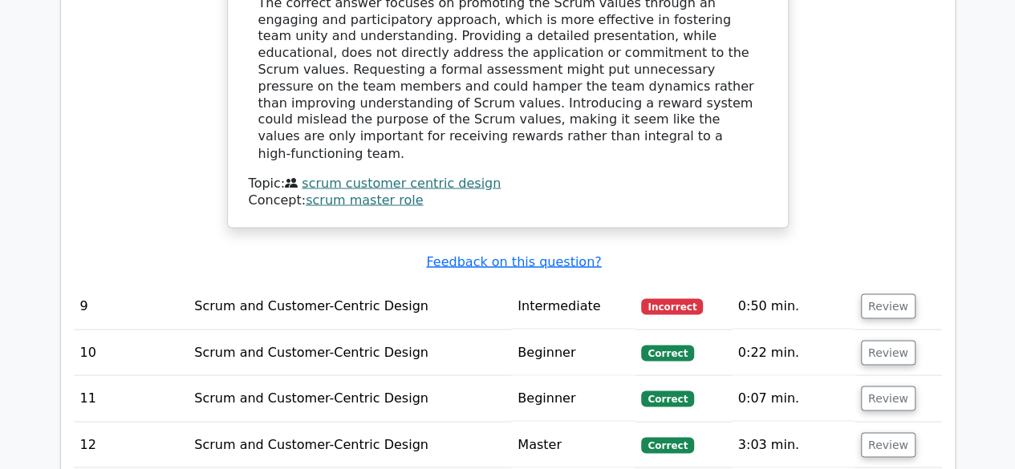
scroll to position [4413, 0]
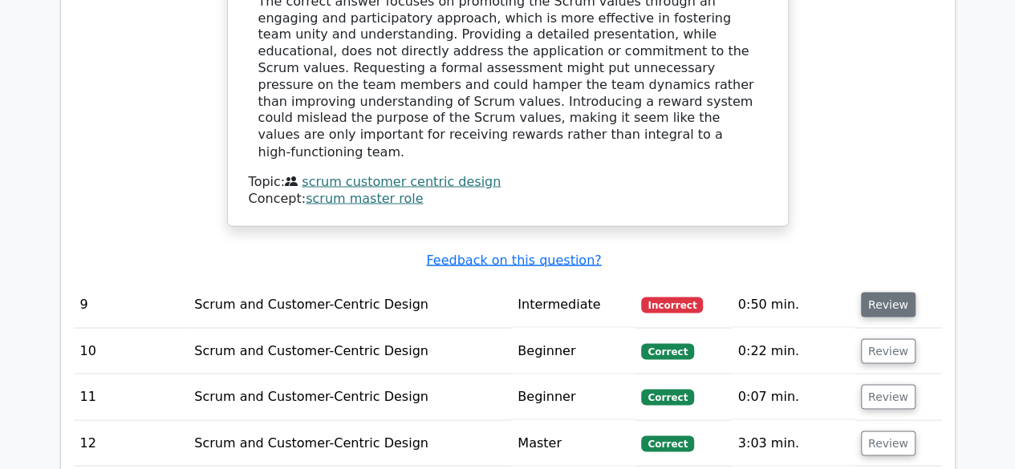
click at [890, 292] on button "Review" at bounding box center [888, 304] width 55 height 25
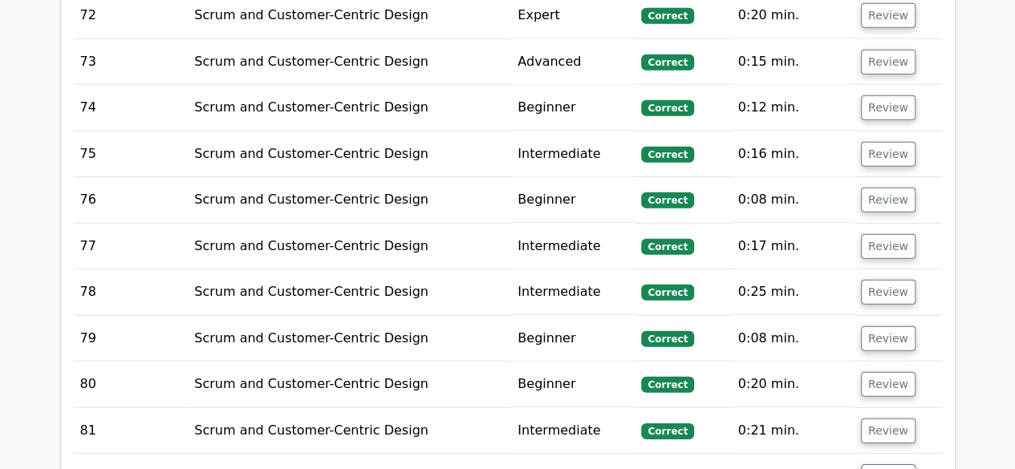
scroll to position [8345, 0]
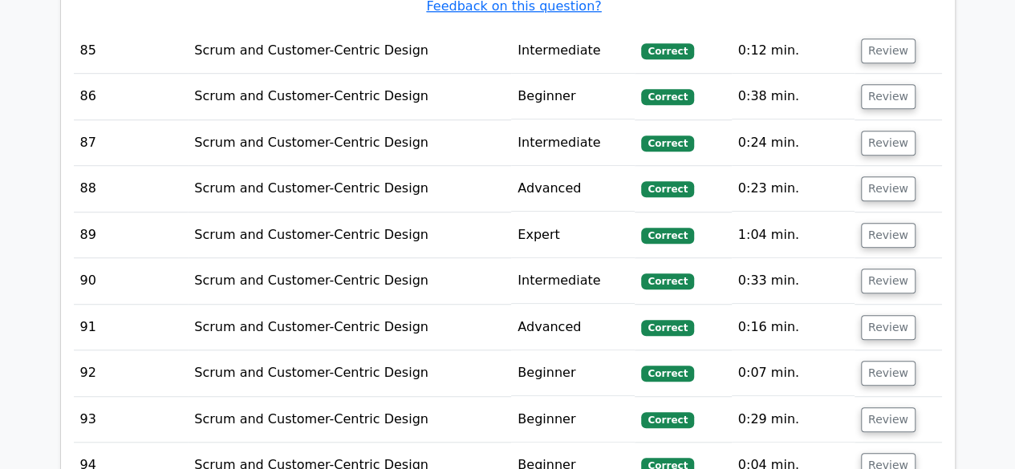
scroll to position [9790, 0]
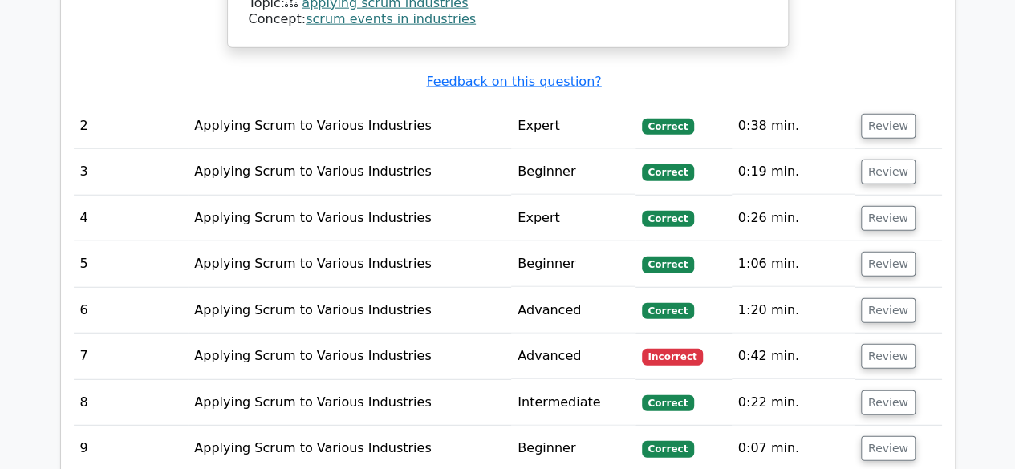
scroll to position [2006, 0]
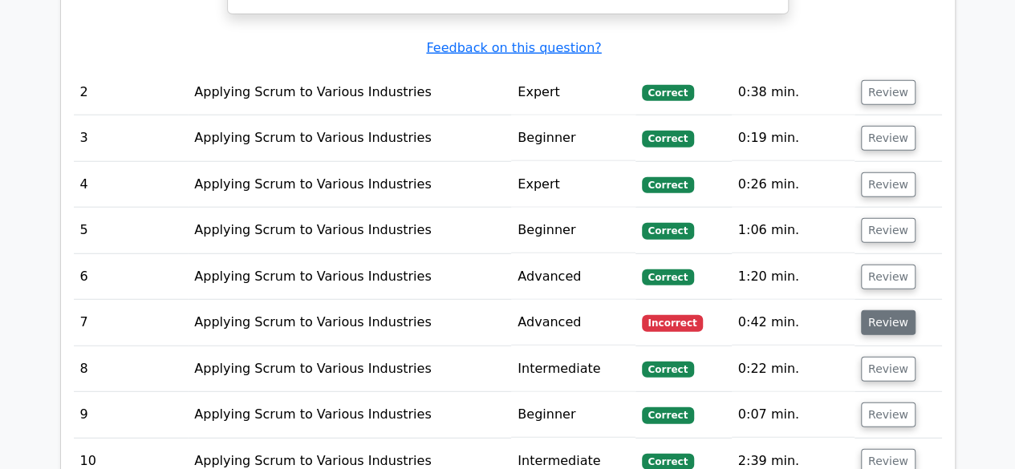
click at [897, 311] on button "Review" at bounding box center [888, 323] width 55 height 25
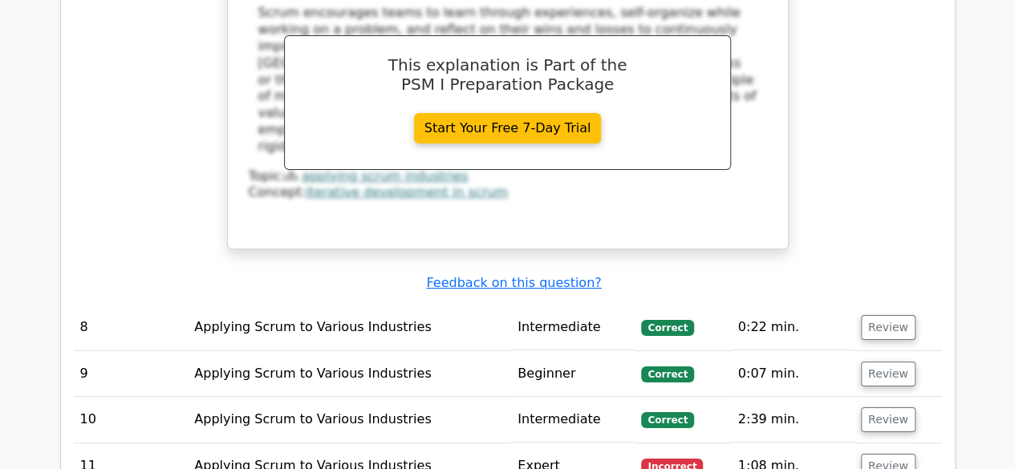
scroll to position [2889, 0]
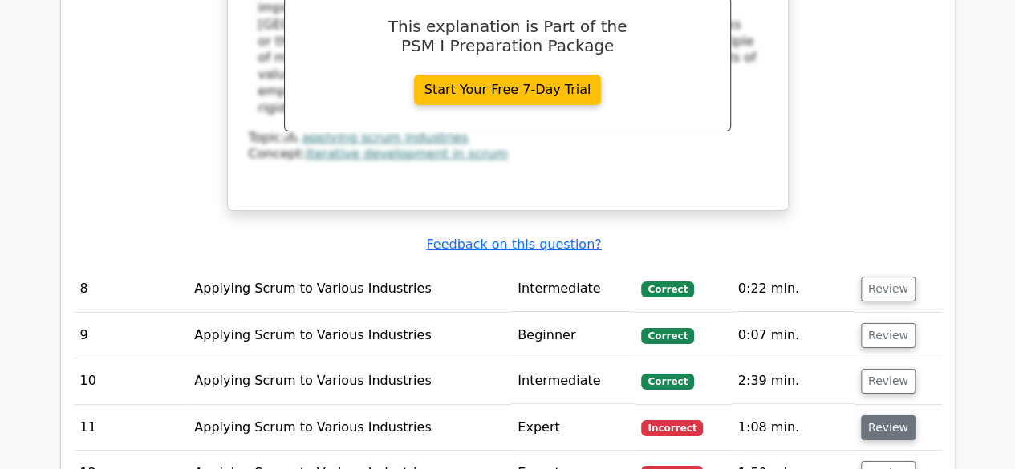
click at [875, 416] on button "Review" at bounding box center [888, 428] width 55 height 25
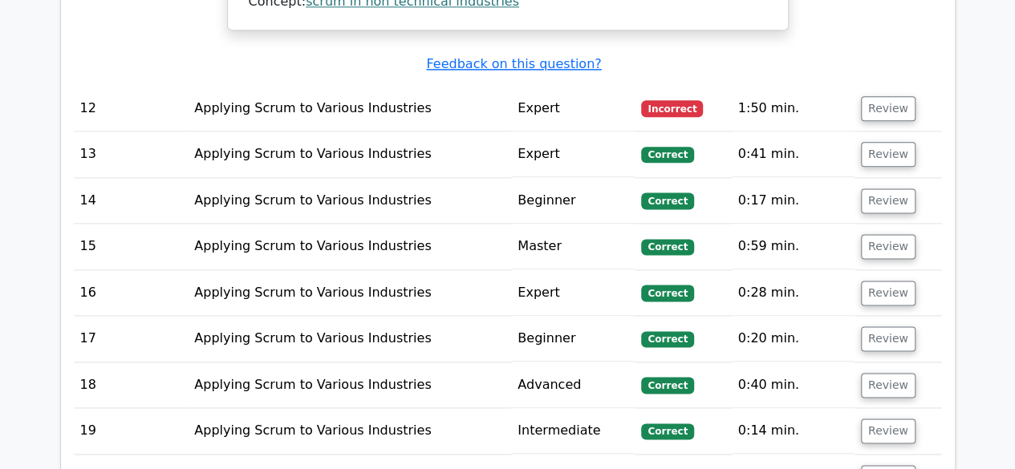
scroll to position [3852, 0]
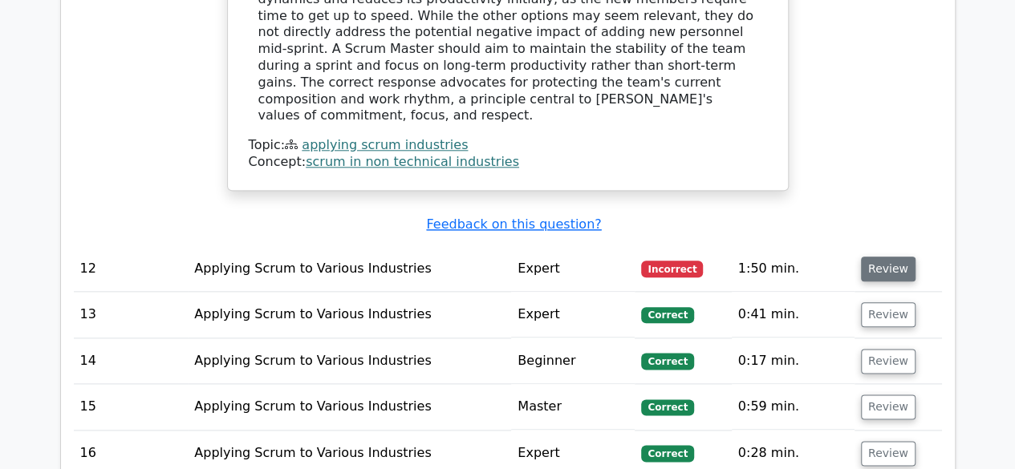
click at [896, 257] on button "Review" at bounding box center [888, 269] width 55 height 25
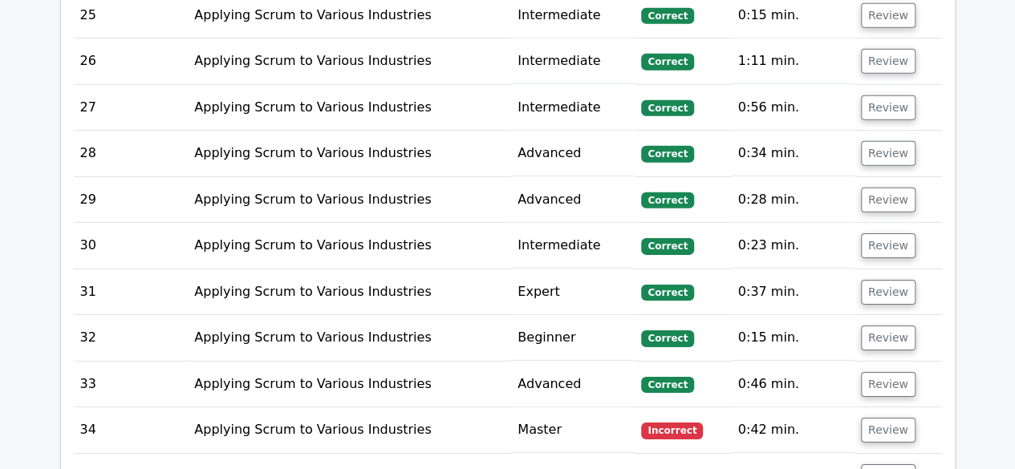
scroll to position [5617, 0]
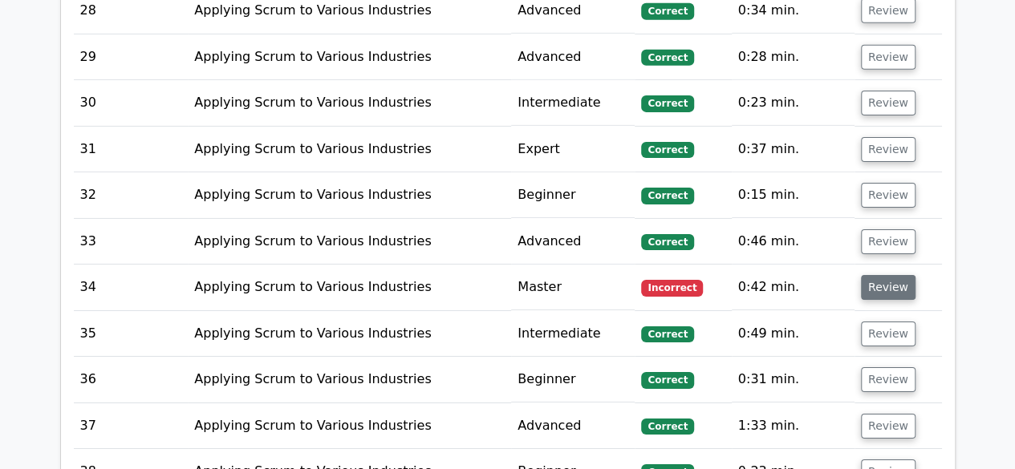
click at [889, 275] on button "Review" at bounding box center [888, 287] width 55 height 25
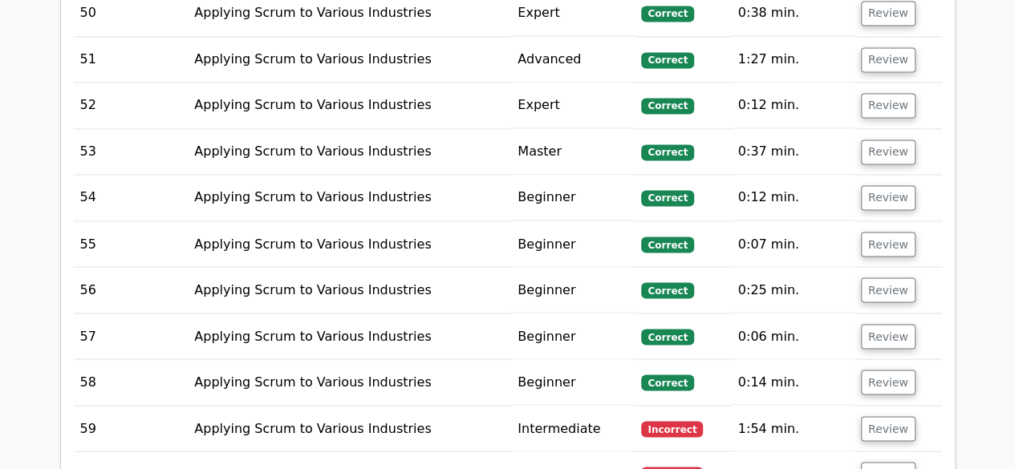
scroll to position [7463, 0]
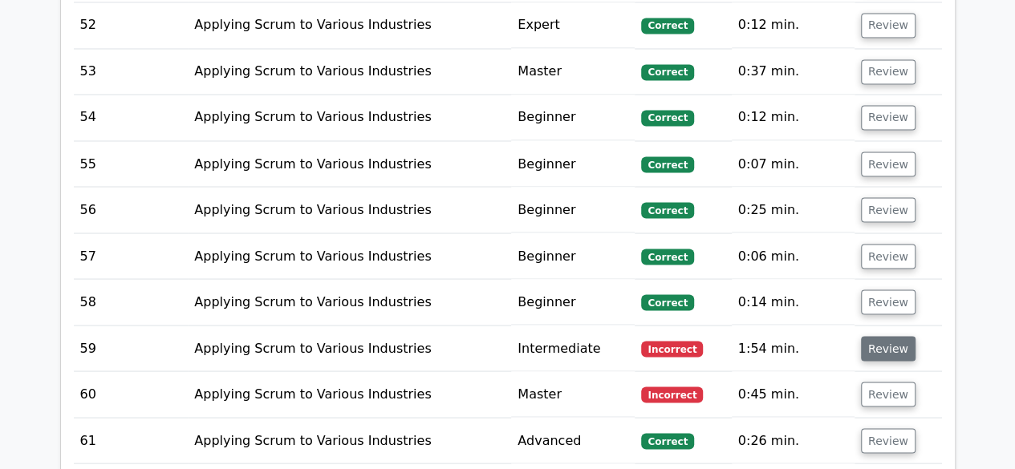
click at [881, 336] on button "Review" at bounding box center [888, 348] width 55 height 25
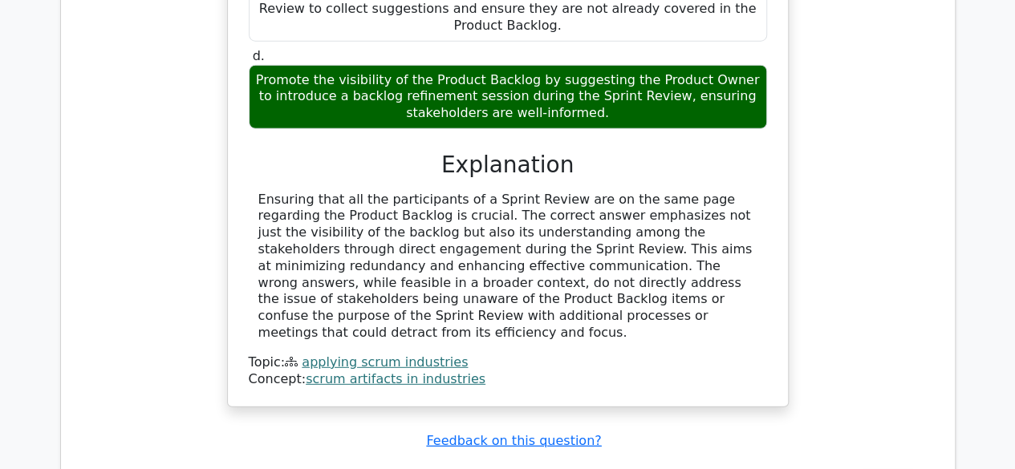
scroll to position [8185, 0]
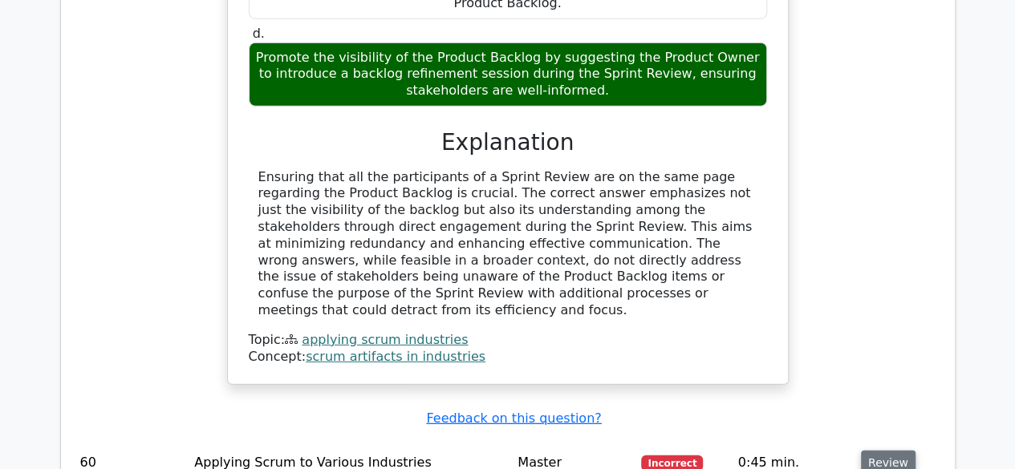
click at [886, 451] on button "Review" at bounding box center [888, 463] width 55 height 25
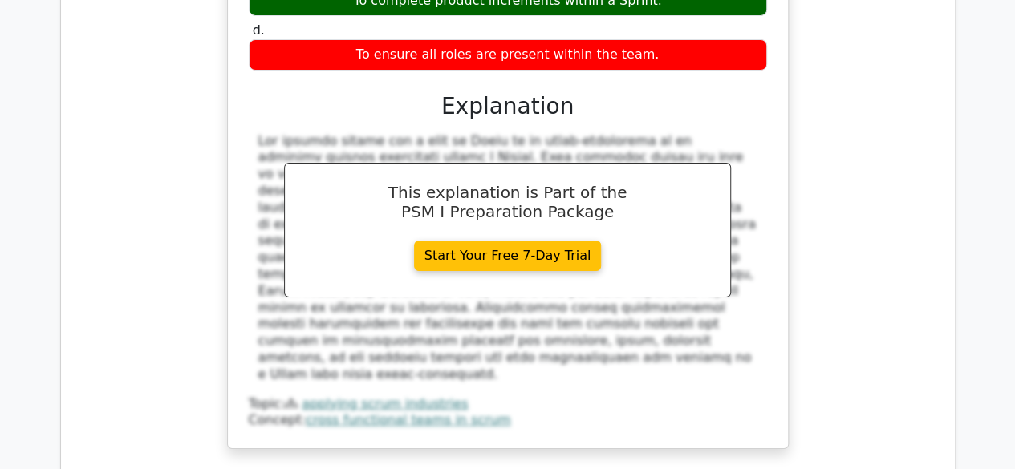
scroll to position [8907, 0]
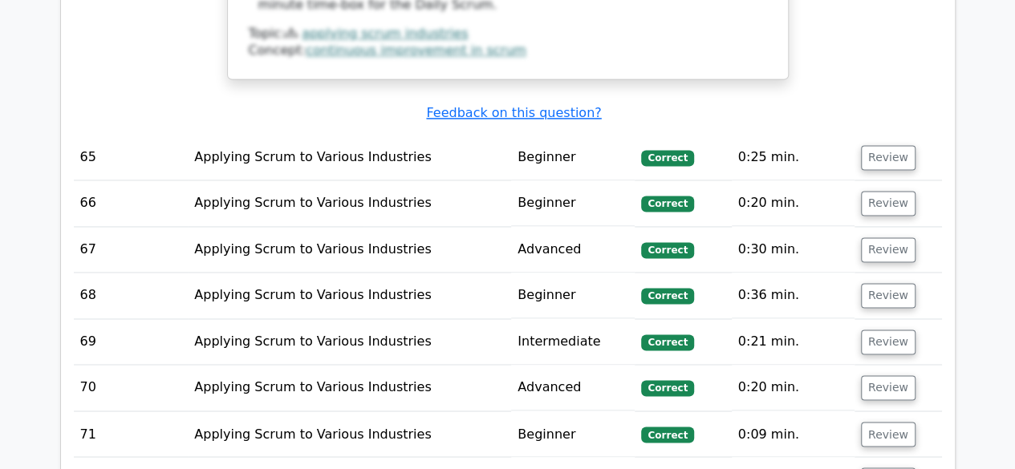
scroll to position [10271, 0]
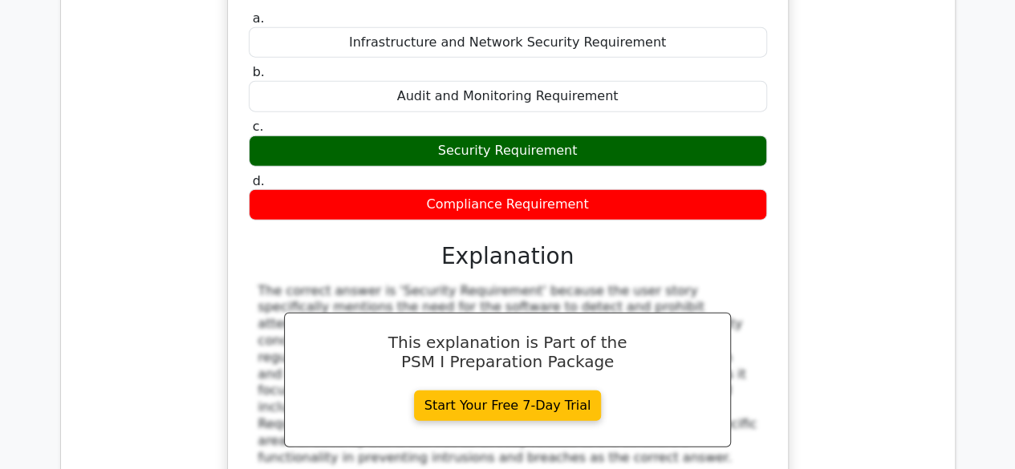
scroll to position [11073, 0]
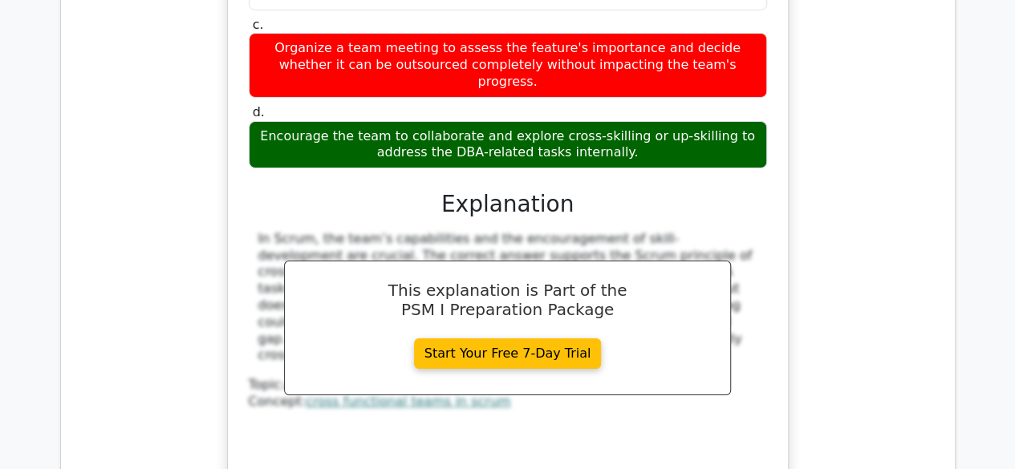
scroll to position [11958, 0]
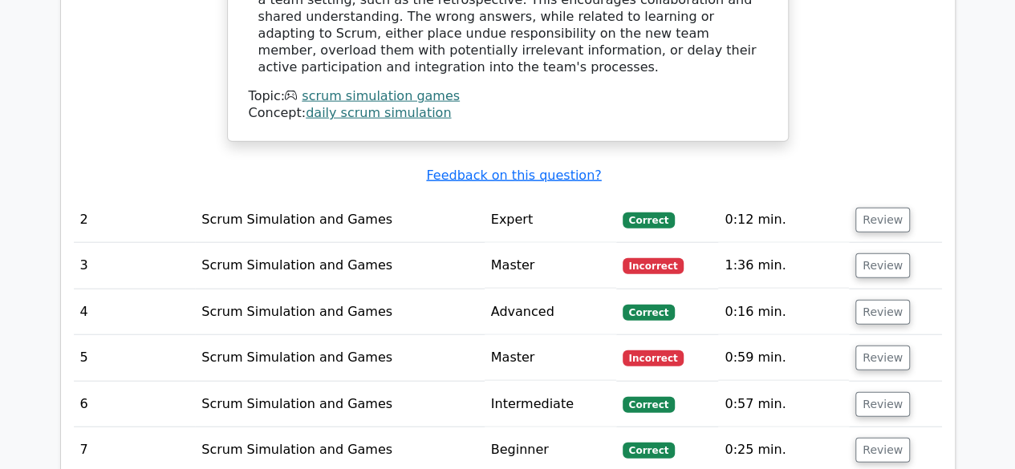
scroll to position [1846, 0]
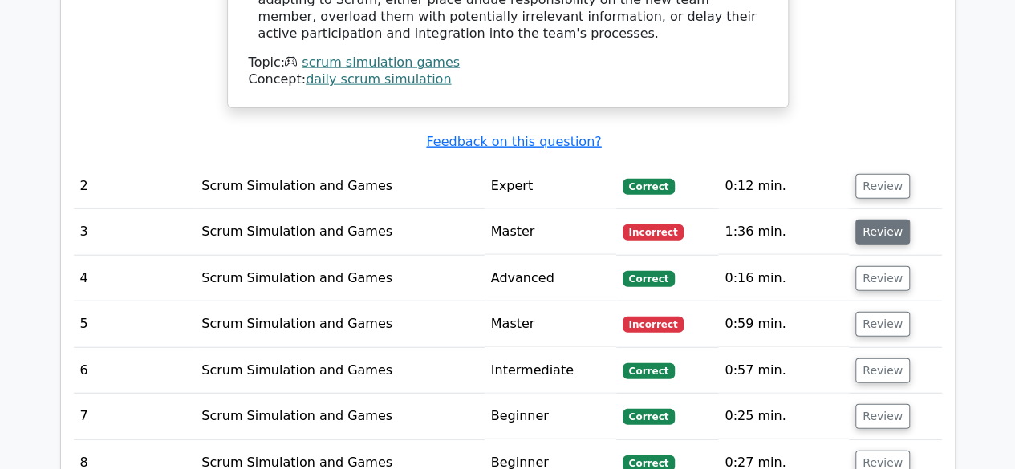
click at [887, 220] on button "Review" at bounding box center [882, 232] width 55 height 25
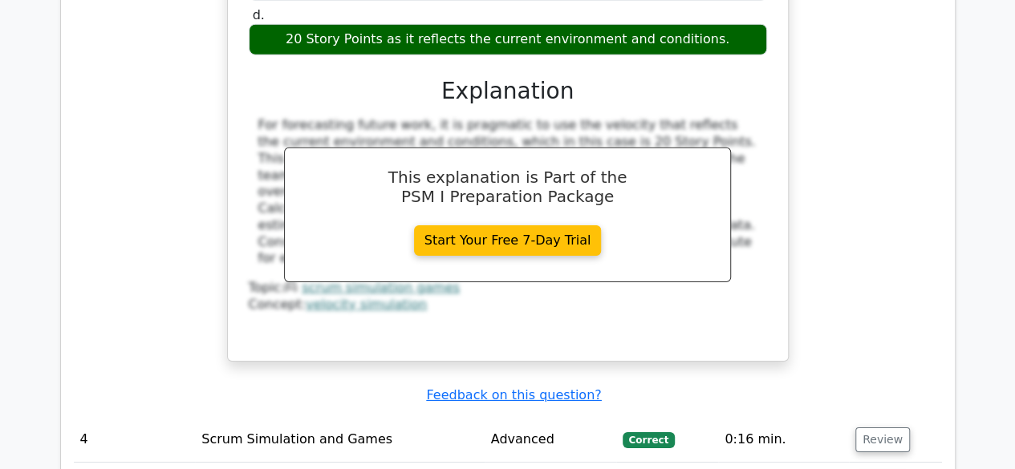
scroll to position [2488, 0]
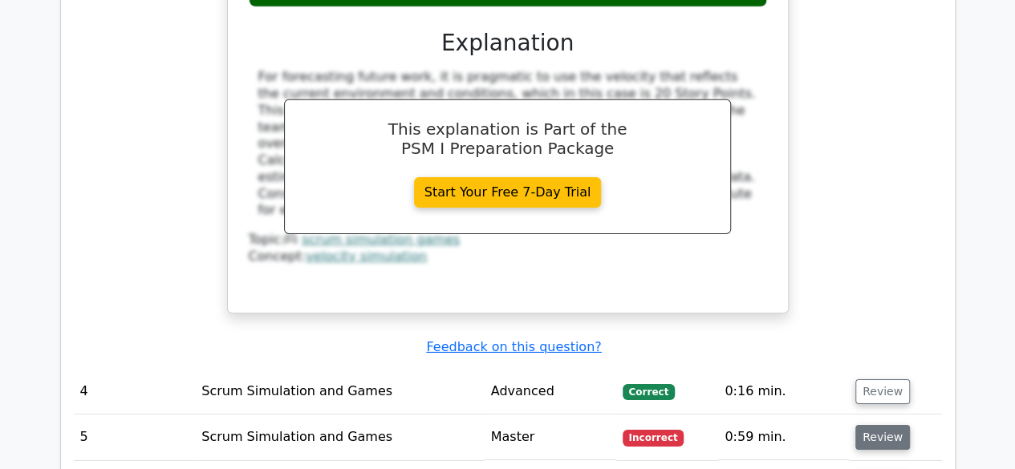
click at [895, 425] on button "Review" at bounding box center [882, 437] width 55 height 25
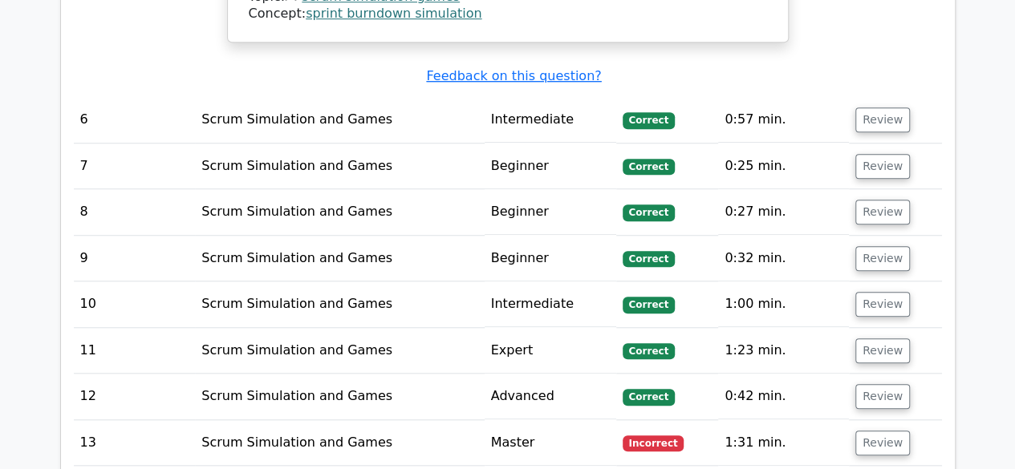
scroll to position [3611, 0]
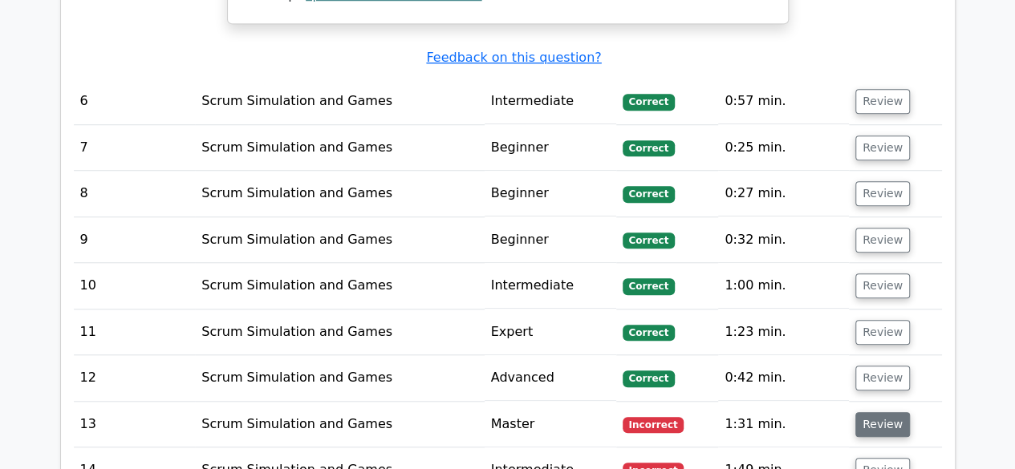
click at [877, 412] on button "Review" at bounding box center [882, 424] width 55 height 25
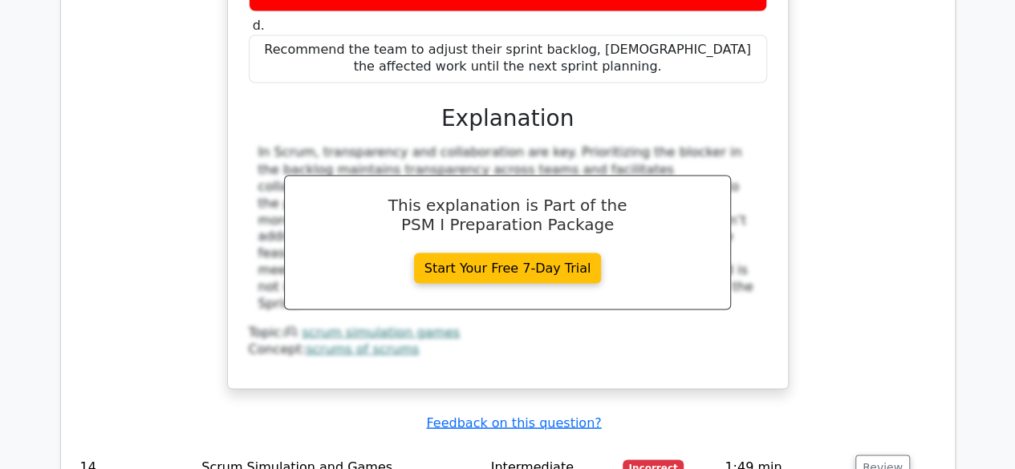
scroll to position [4413, 0]
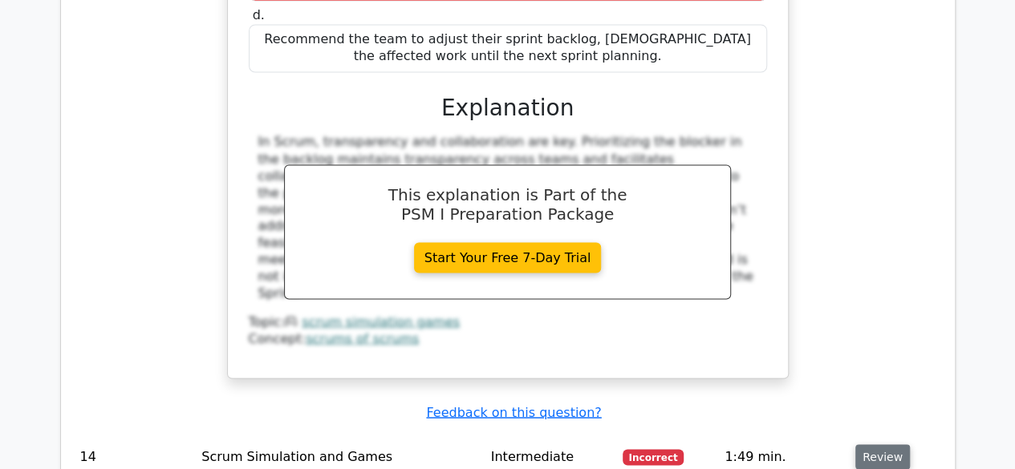
click at [883, 445] on button "Review" at bounding box center [882, 457] width 55 height 25
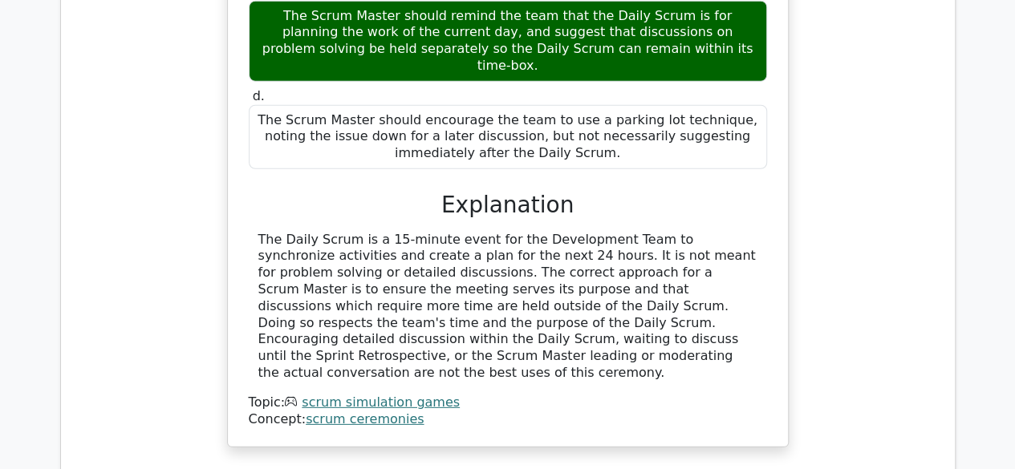
scroll to position [5216, 0]
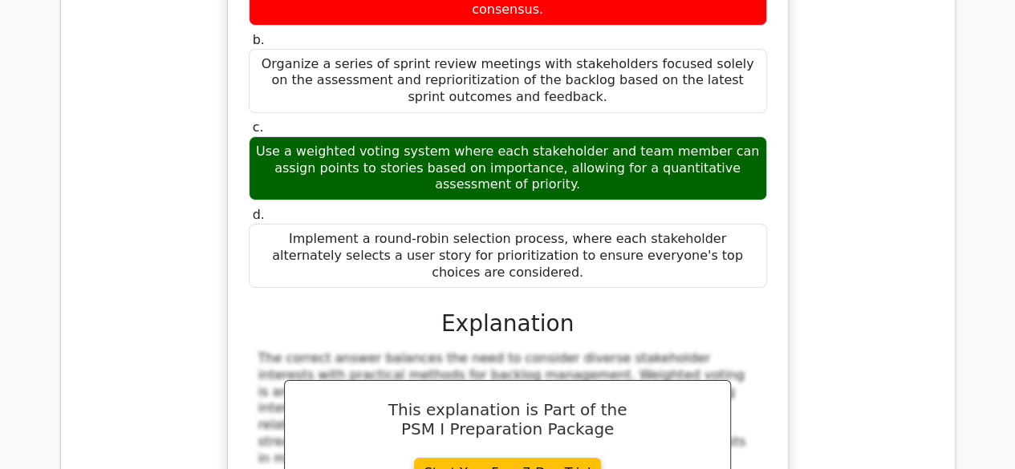
scroll to position [6098, 0]
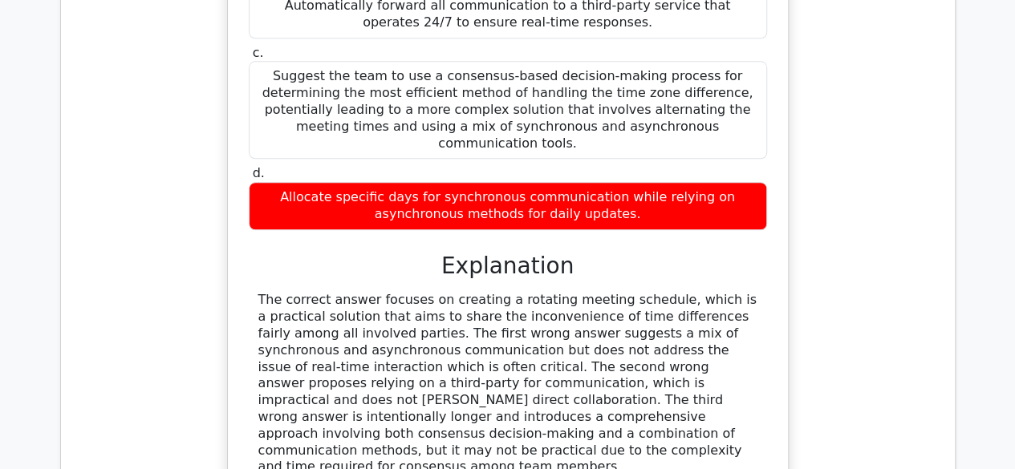
scroll to position [6901, 0]
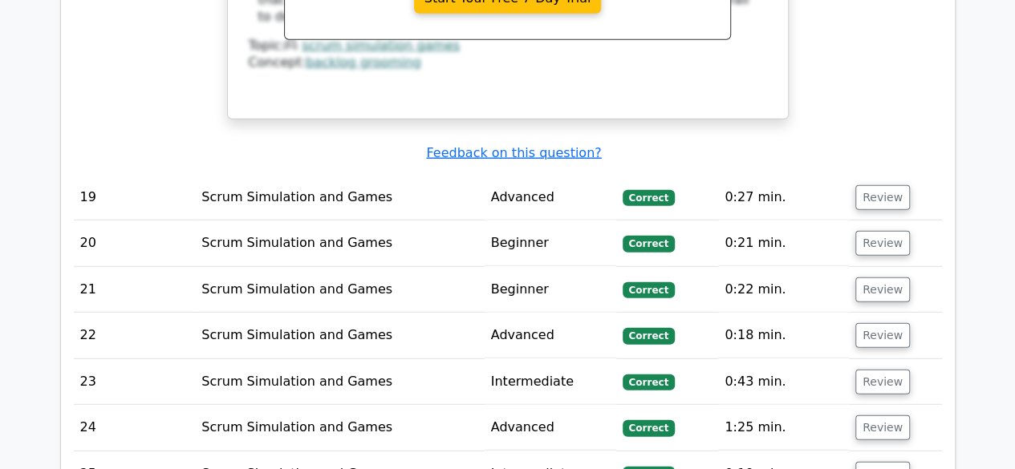
scroll to position [8185, 0]
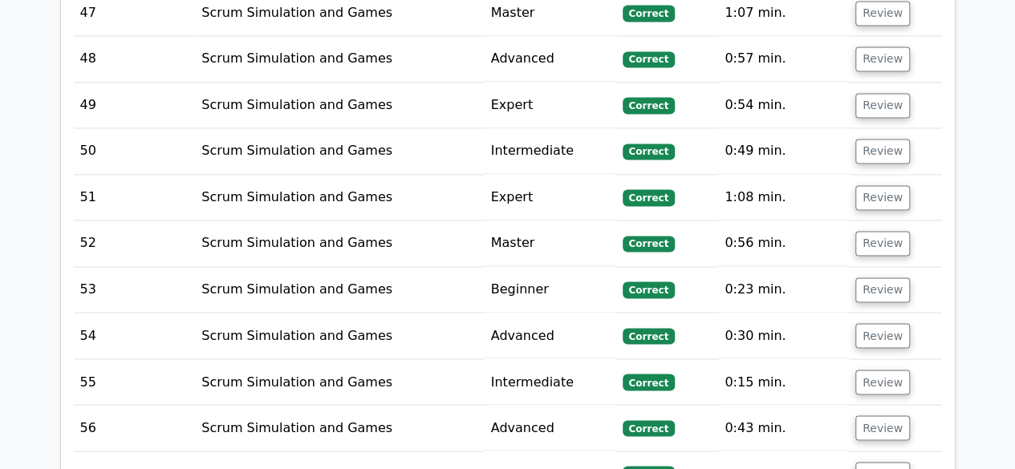
scroll to position [10351, 0]
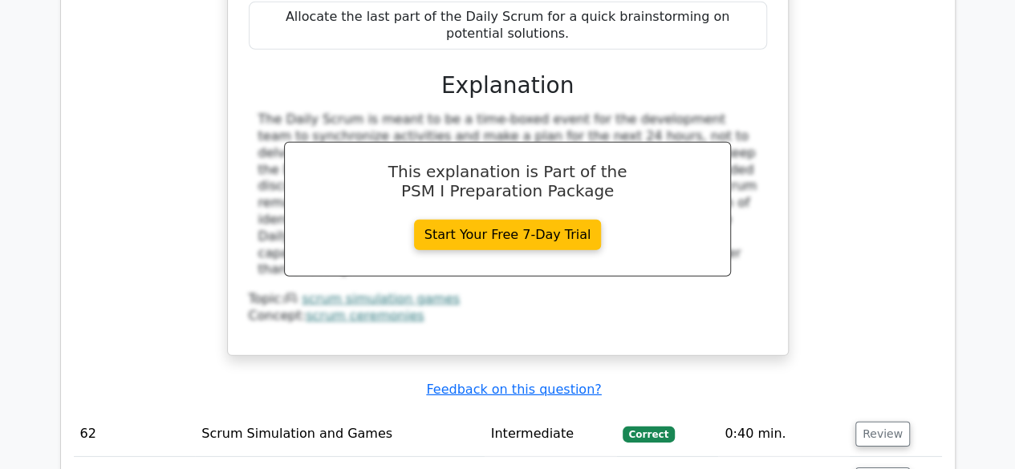
scroll to position [11475, 0]
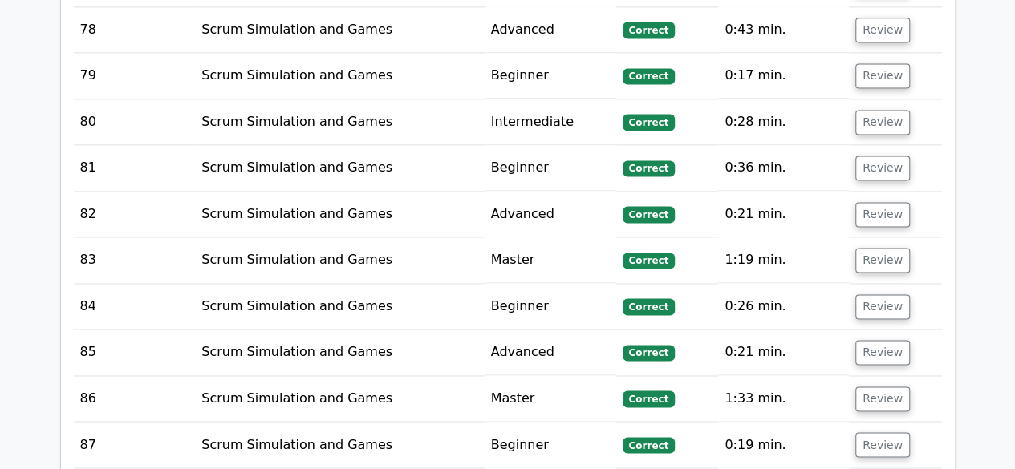
scroll to position [13320, 0]
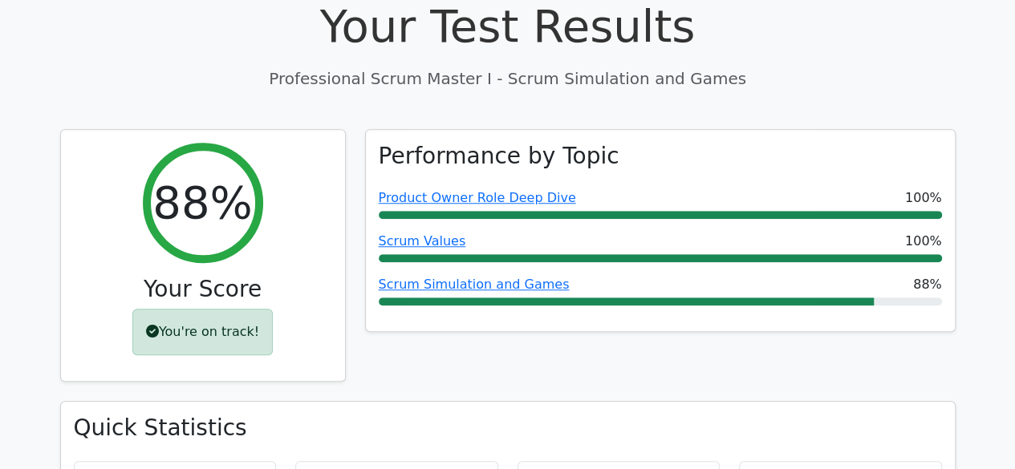
scroll to position [481, 0]
